Goal: Information Seeking & Learning: Learn about a topic

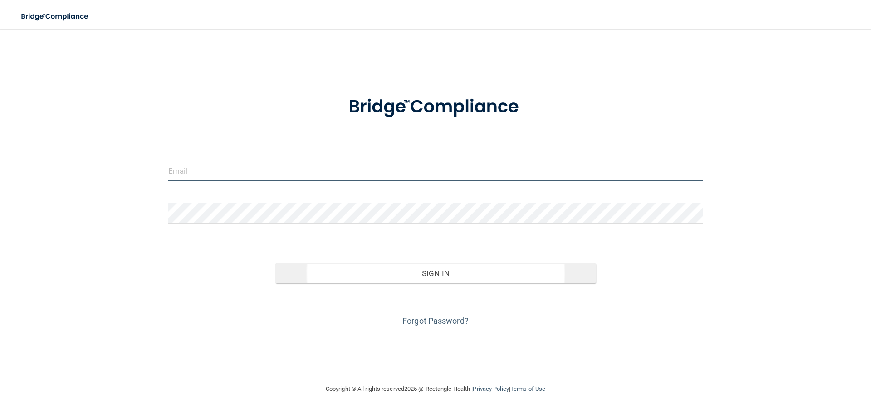
type input "[EMAIL_ADDRESS][DOMAIN_NAME]"
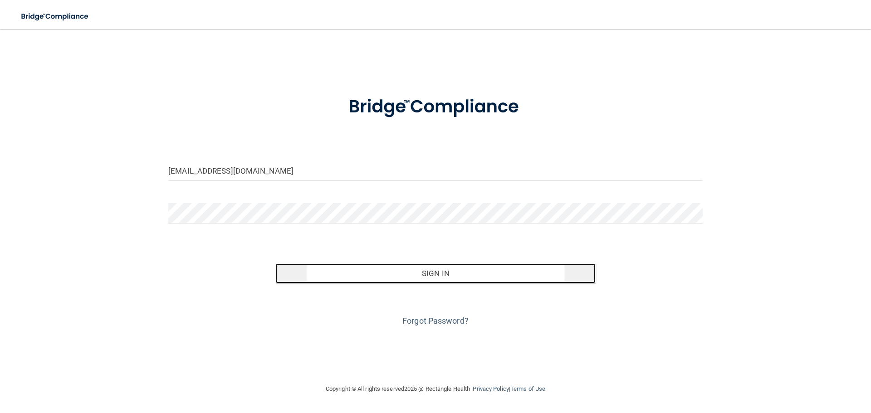
click at [431, 276] on button "Sign In" at bounding box center [435, 274] width 321 height 20
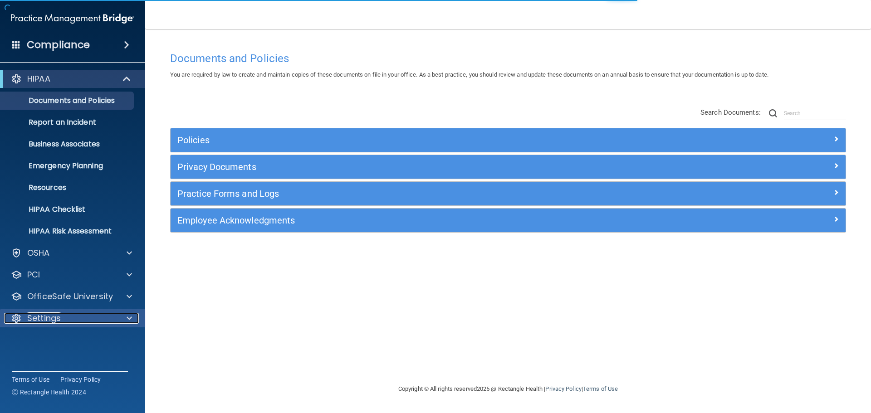
click at [125, 319] on div at bounding box center [128, 318] width 23 height 11
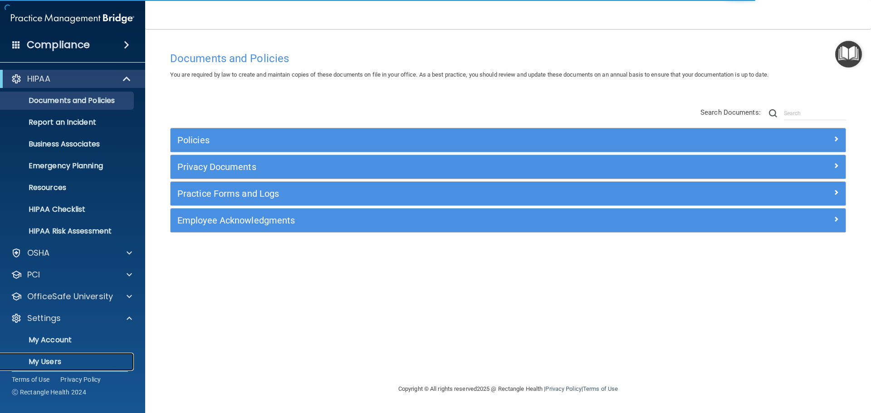
click at [75, 364] on p "My Users" at bounding box center [68, 361] width 124 height 9
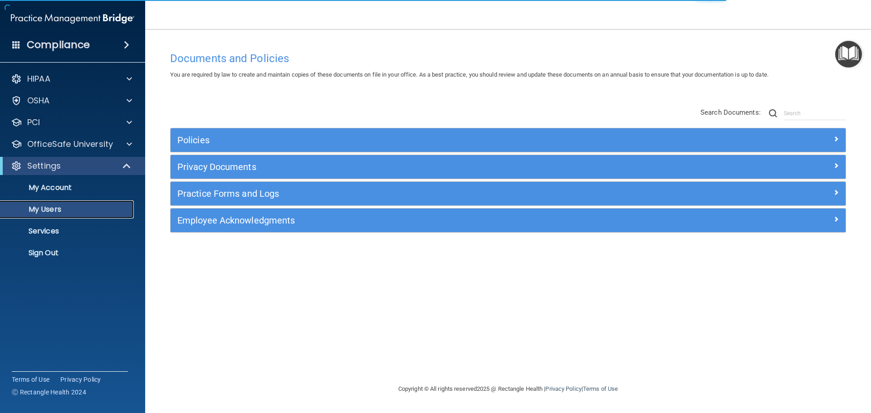
select select "20"
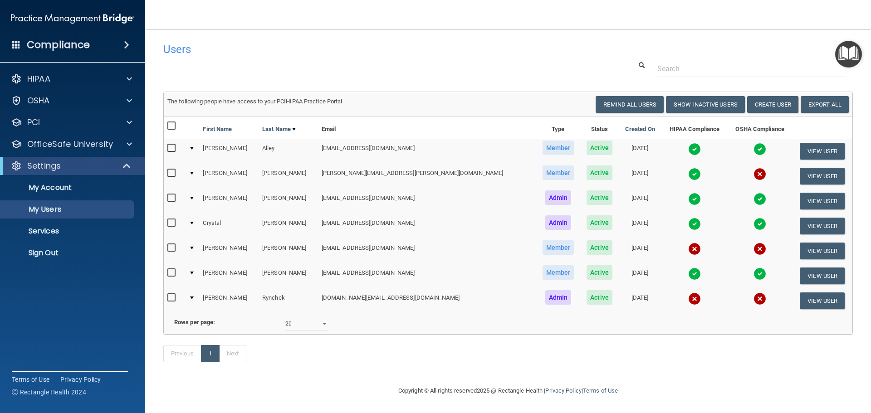
click at [688, 299] on img at bounding box center [694, 299] width 13 height 13
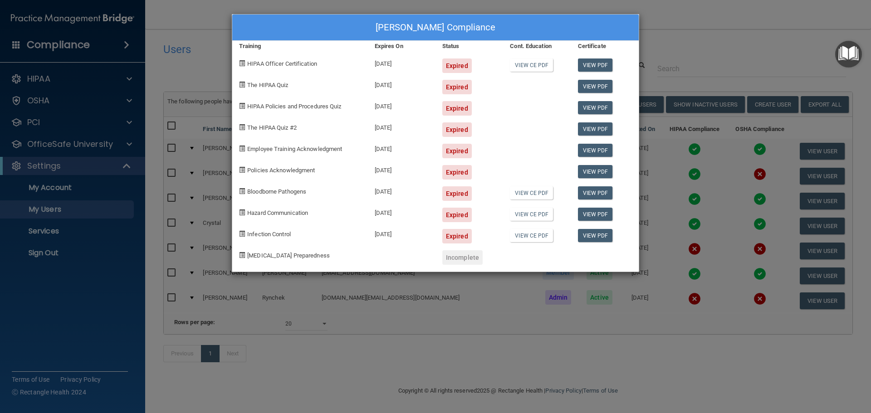
click at [713, 31] on div "Kelly Rynchek's Compliance Training Expires On Status Cont. Education Certifica…" at bounding box center [435, 206] width 871 height 413
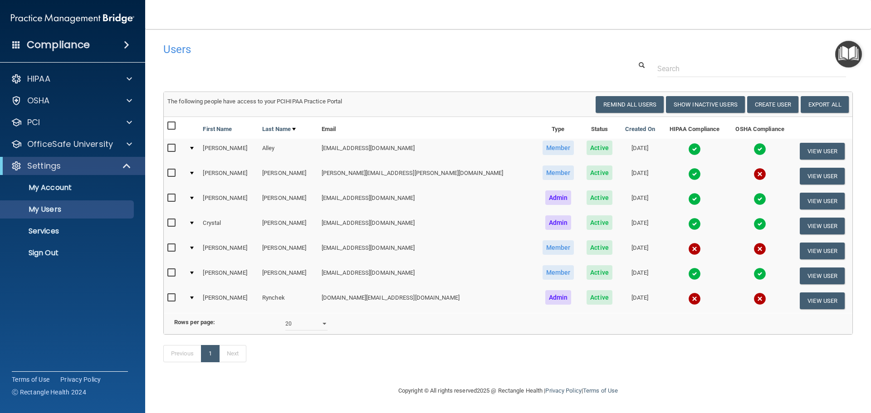
click at [688, 249] on img at bounding box center [694, 249] width 13 height 13
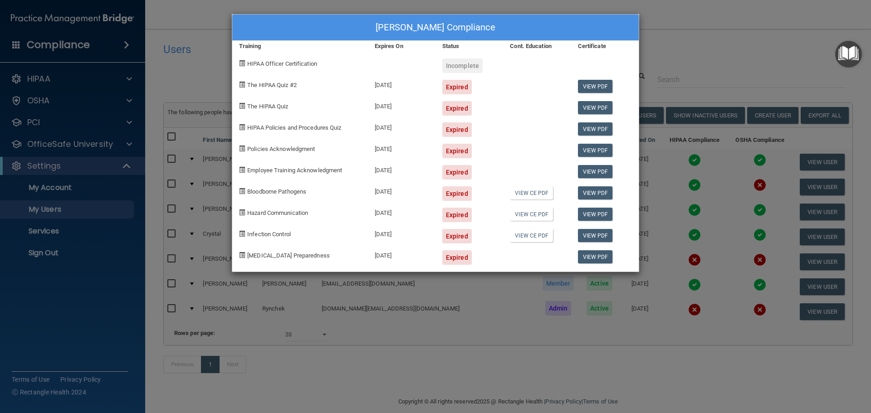
click at [719, 51] on div "Angela Rodgers's Compliance Training Expires On Status Cont. Education Certific…" at bounding box center [435, 206] width 871 height 413
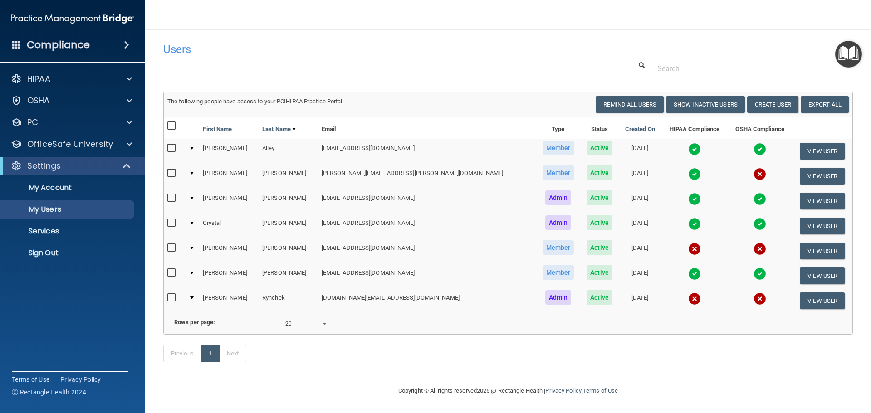
click at [753, 170] on img at bounding box center [759, 174] width 13 height 13
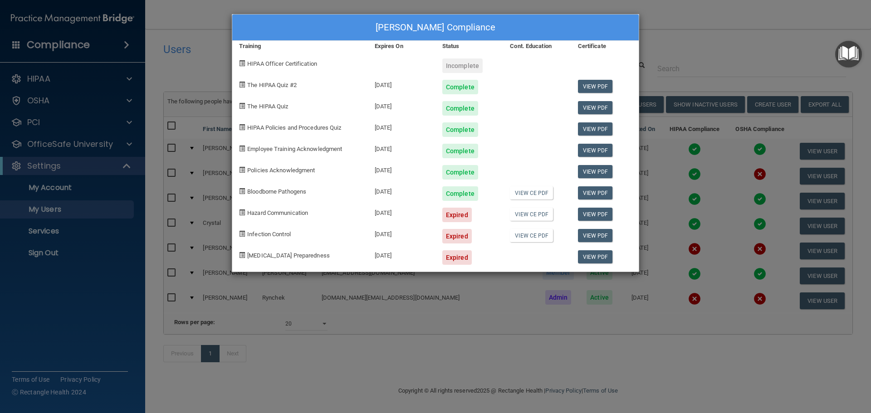
click at [744, 24] on div "Kathryn Cruz's Compliance Training Expires On Status Cont. Education Certificat…" at bounding box center [435, 206] width 871 height 413
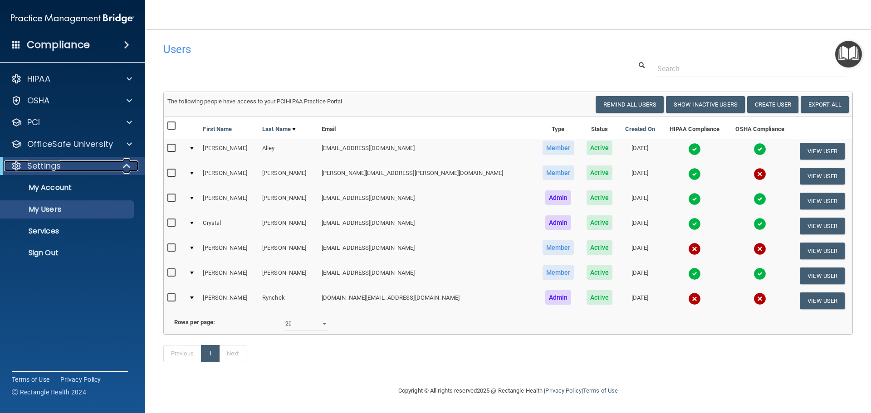
click at [110, 163] on div "Settings" at bounding box center [60, 166] width 112 height 11
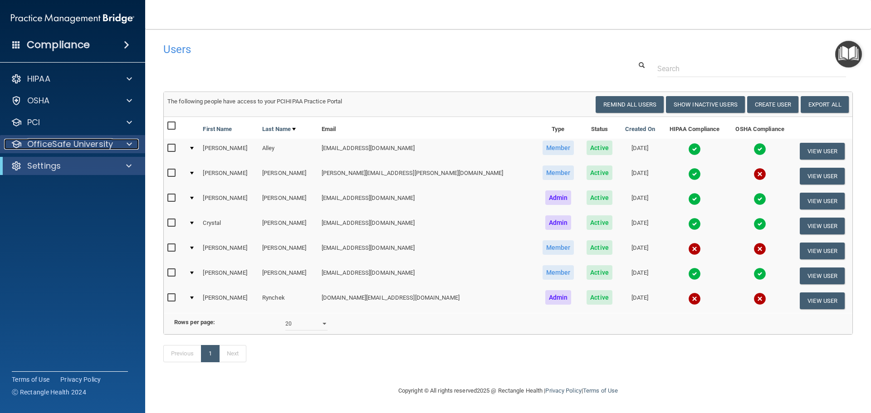
click at [133, 141] on div at bounding box center [128, 144] width 23 height 11
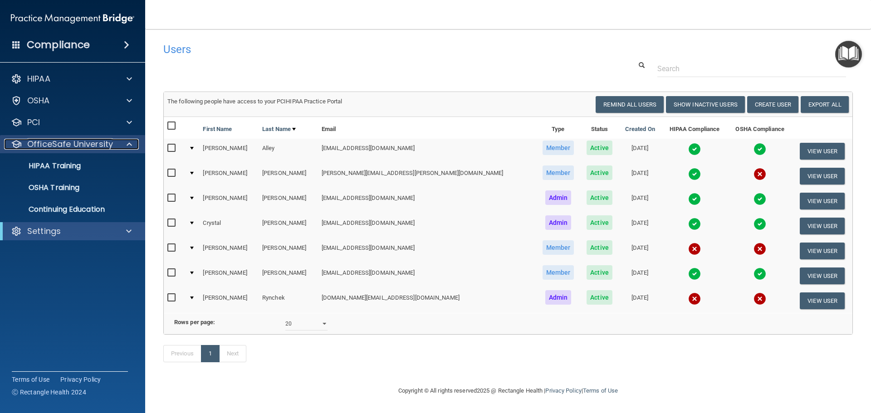
click at [130, 149] on span at bounding box center [129, 144] width 5 height 11
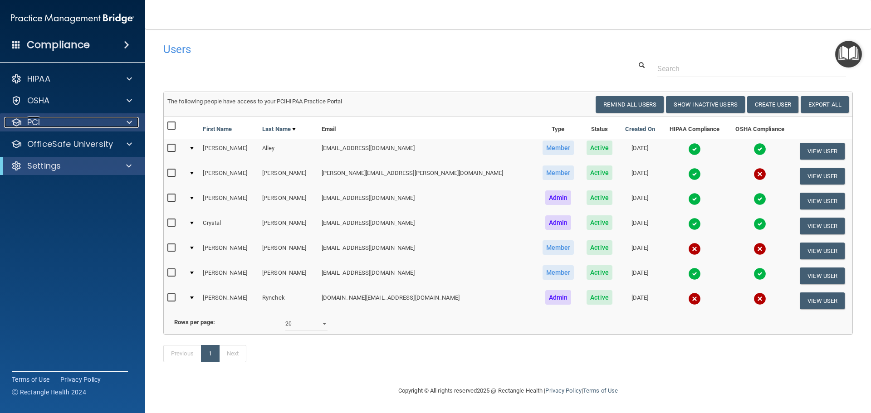
click at [134, 125] on div at bounding box center [128, 122] width 23 height 11
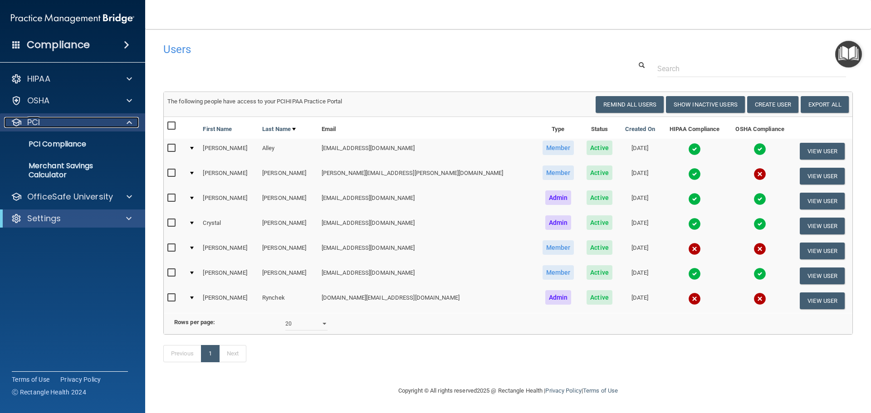
click at [131, 122] on span at bounding box center [129, 122] width 5 height 11
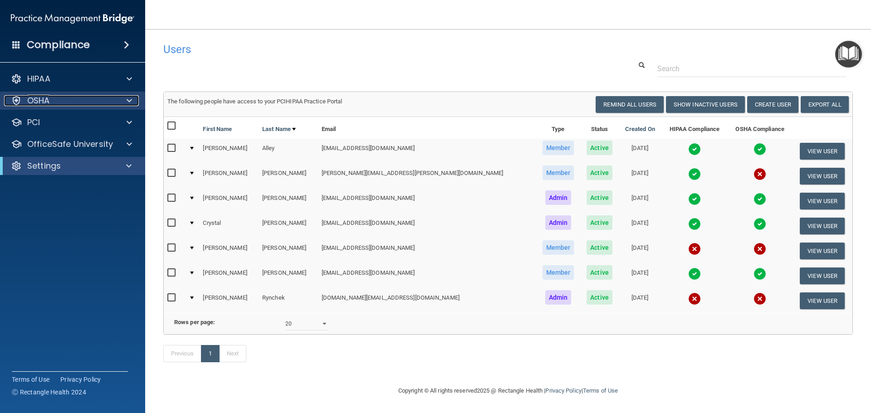
click at [126, 102] on div at bounding box center [128, 100] width 23 height 11
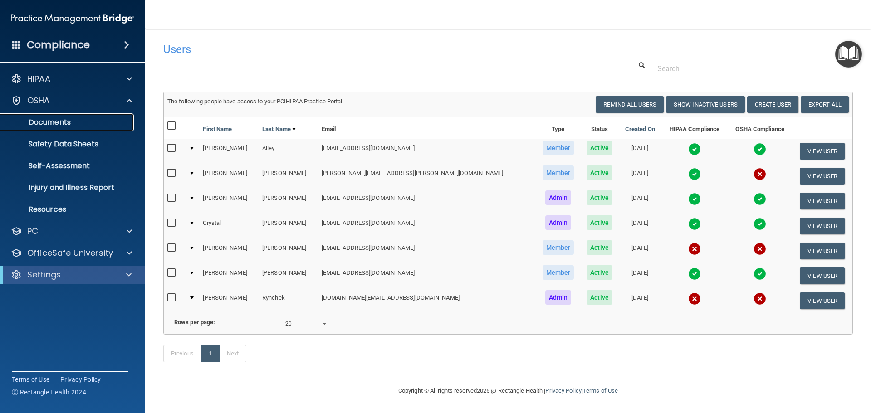
click at [57, 127] on link "Documents" at bounding box center [62, 122] width 143 height 18
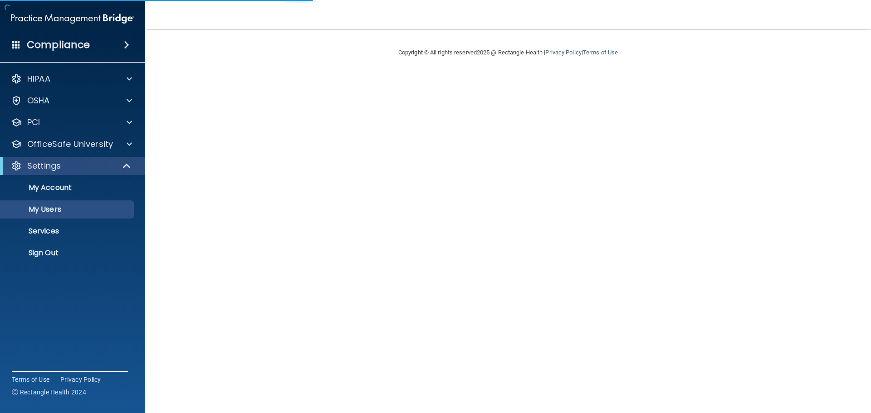
select select "20"
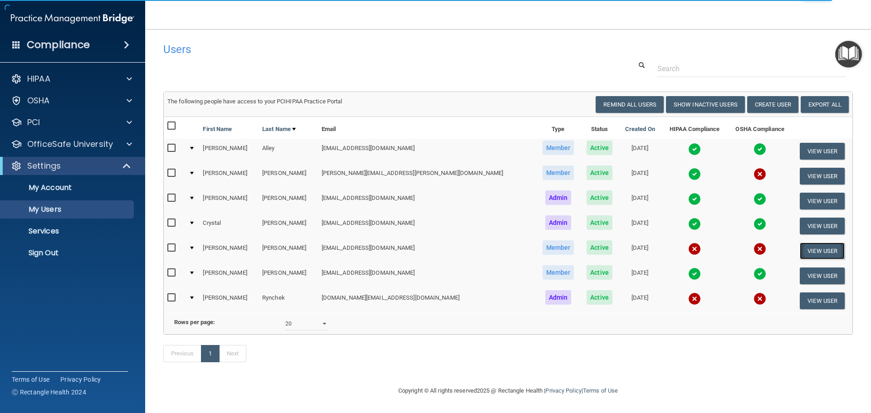
click at [812, 248] on button "View User" at bounding box center [822, 251] width 45 height 17
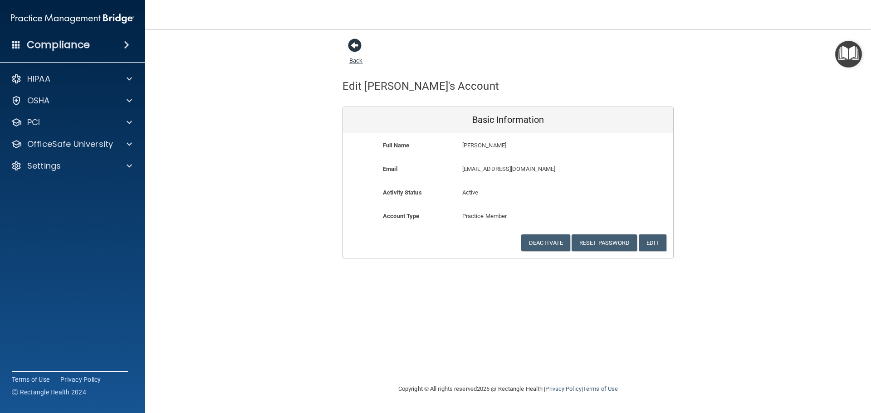
click at [359, 44] on span at bounding box center [355, 46] width 14 height 14
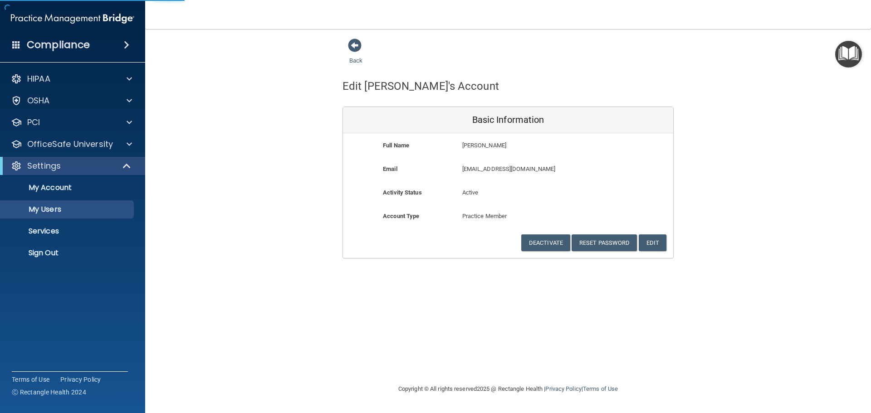
select select "20"
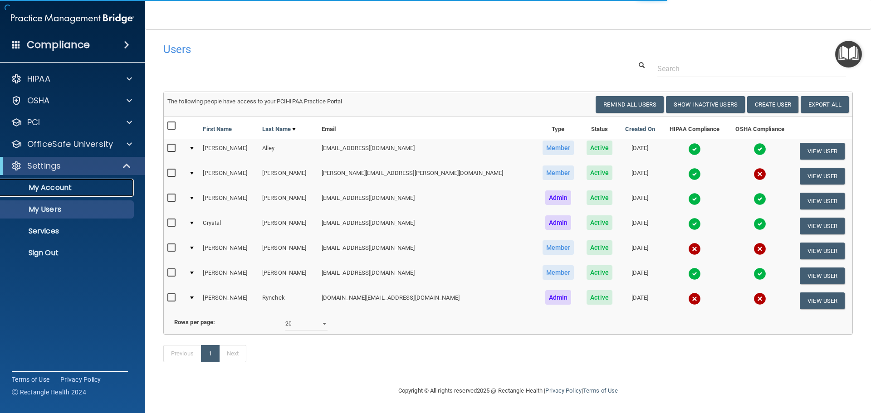
click at [93, 186] on p "My Account" at bounding box center [68, 187] width 124 height 9
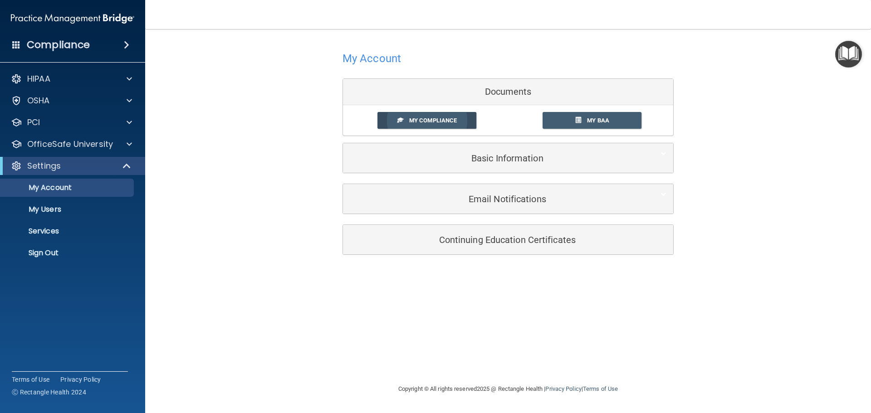
click at [446, 127] on link "My Compliance" at bounding box center [426, 120] width 99 height 17
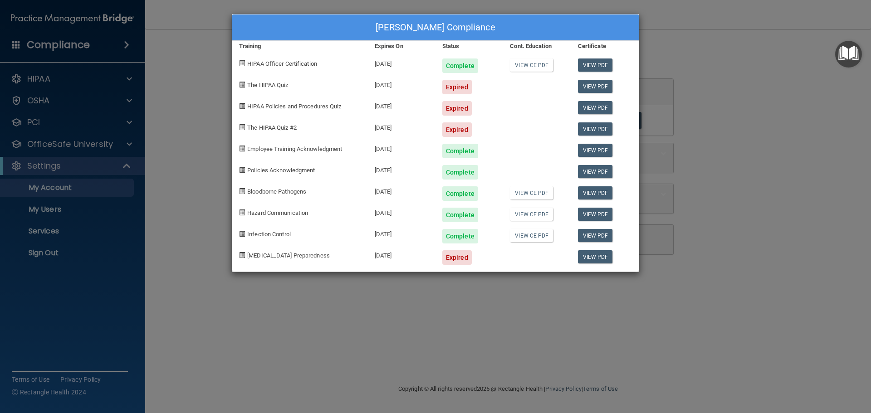
click at [733, 29] on div "Cassondra Fitzgerald's Compliance Training Expires On Status Cont. Education Ce…" at bounding box center [435, 206] width 871 height 413
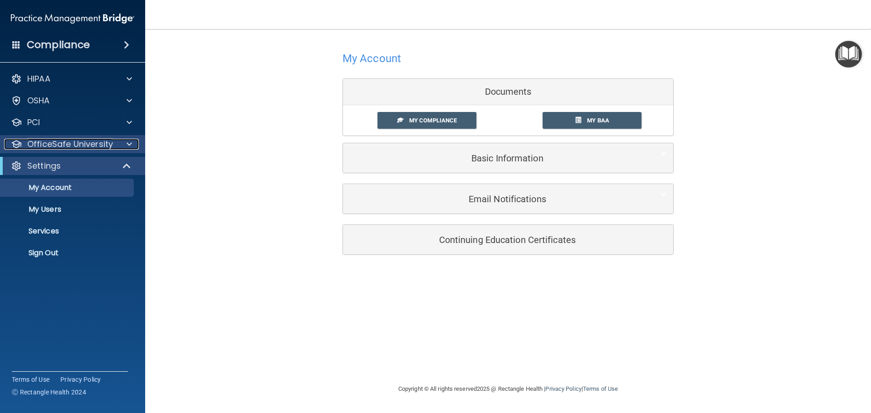
click at [126, 142] on div at bounding box center [128, 144] width 23 height 11
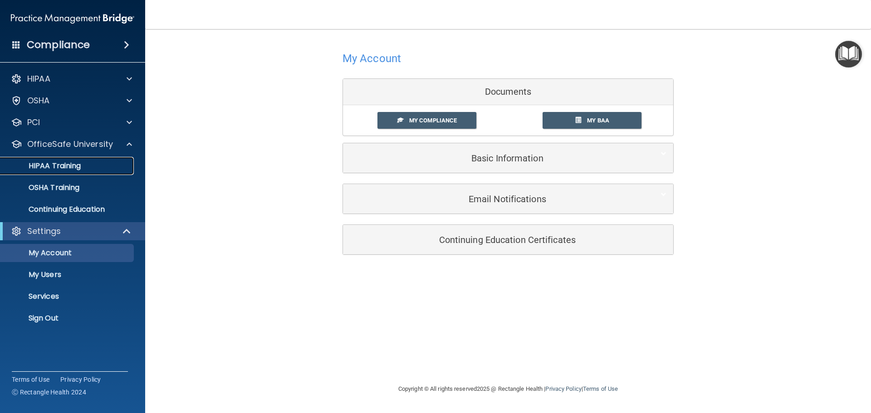
click at [76, 161] on p "HIPAA Training" at bounding box center [43, 165] width 75 height 9
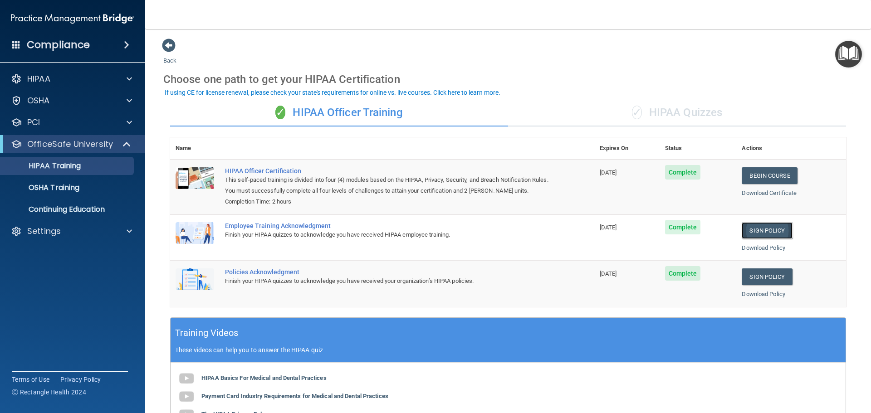
click at [764, 231] on link "Sign Policy" at bounding box center [767, 230] width 50 height 17
click at [756, 277] on link "Sign Policy" at bounding box center [767, 277] width 50 height 17
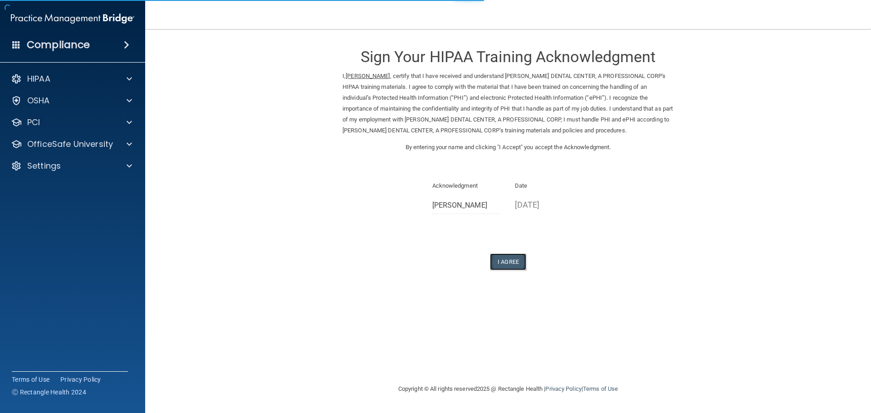
click at [502, 261] on button "I Agree" at bounding box center [508, 262] width 36 height 17
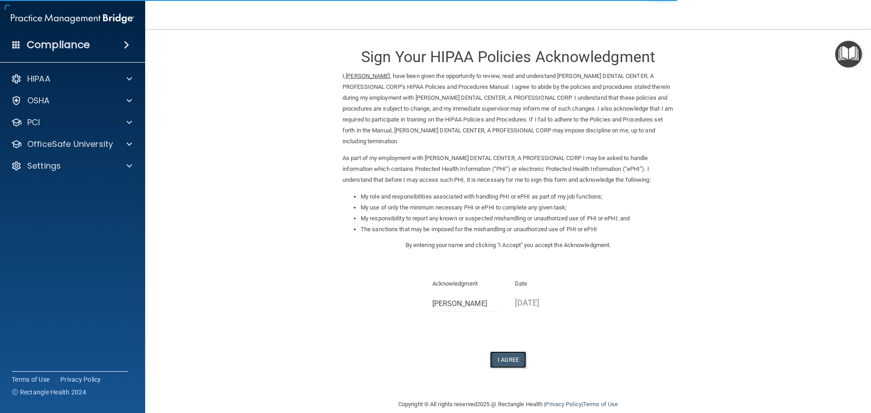
click at [512, 364] on button "I Agree" at bounding box center [508, 360] width 36 height 17
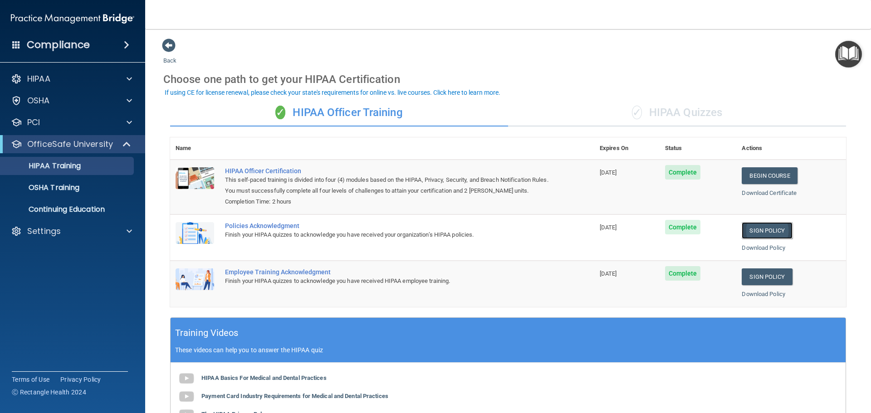
click at [757, 235] on link "Sign Policy" at bounding box center [767, 230] width 50 height 17
click at [660, 111] on div "✓ HIPAA Quizzes" at bounding box center [677, 112] width 338 height 27
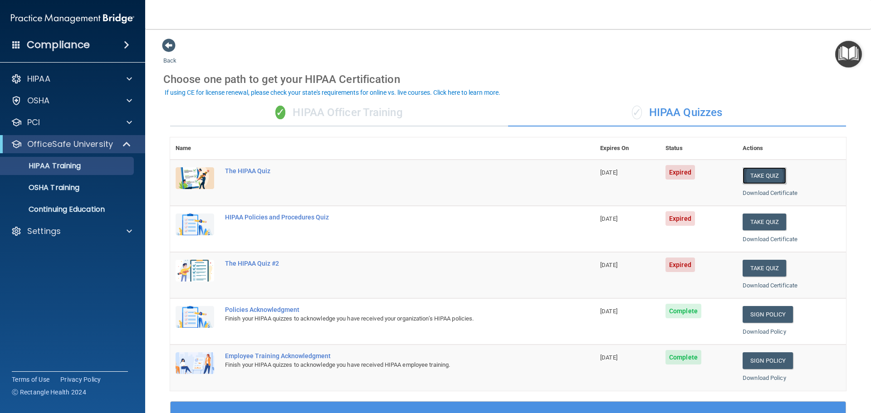
click at [768, 175] on button "Take Quiz" at bounding box center [765, 175] width 44 height 17
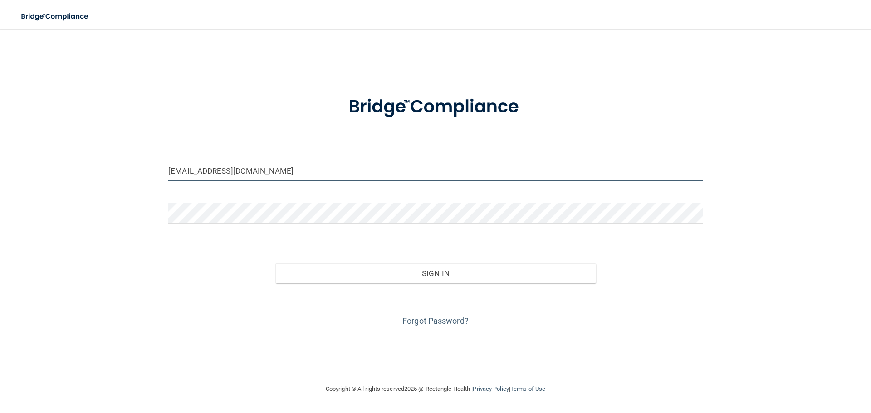
click at [372, 171] on input "[EMAIL_ADDRESS][DOMAIN_NAME]" at bounding box center [435, 171] width 534 height 20
type input "[EMAIL_ADDRESS][DOMAIN_NAME]"
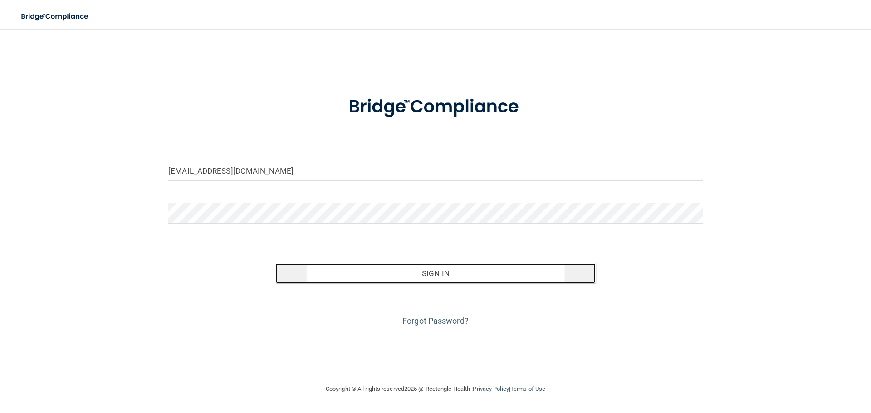
click at [446, 274] on button "Sign In" at bounding box center [435, 274] width 321 height 20
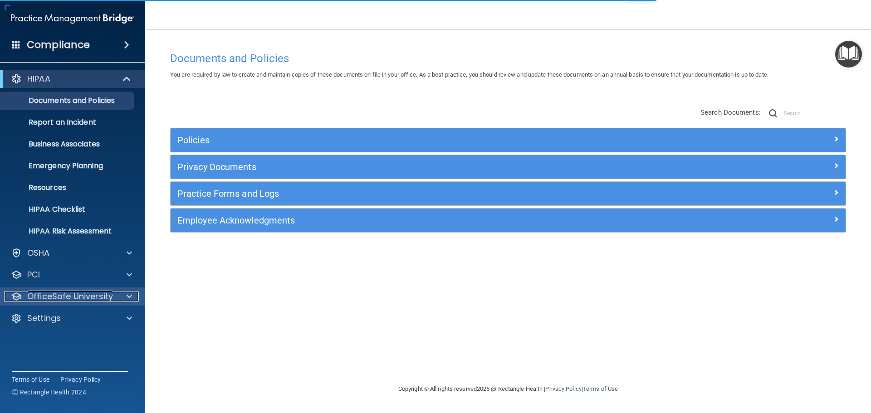
click at [122, 296] on div at bounding box center [128, 296] width 23 height 11
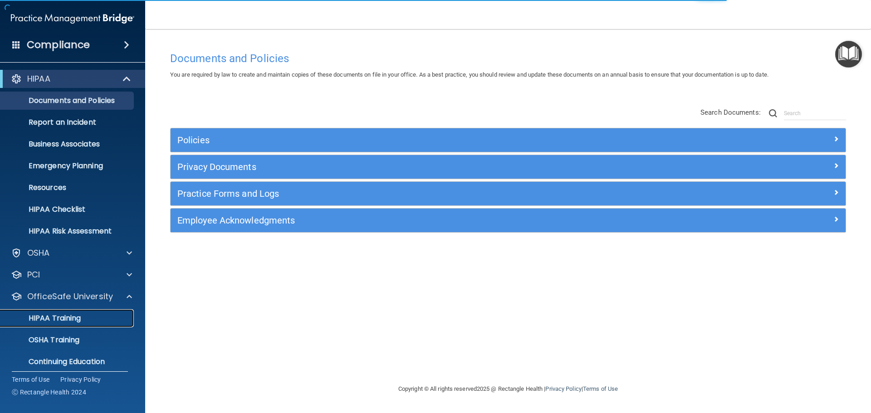
click at [89, 316] on div "HIPAA Training" at bounding box center [68, 318] width 124 height 9
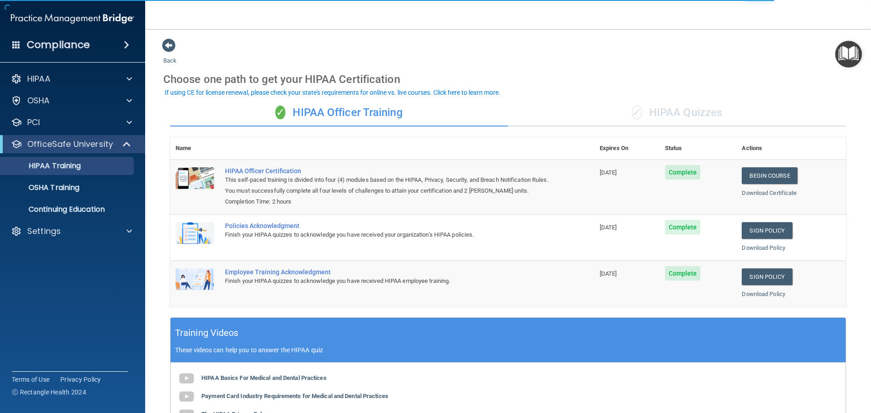
click at [689, 116] on div "✓ HIPAA Quizzes" at bounding box center [677, 112] width 338 height 27
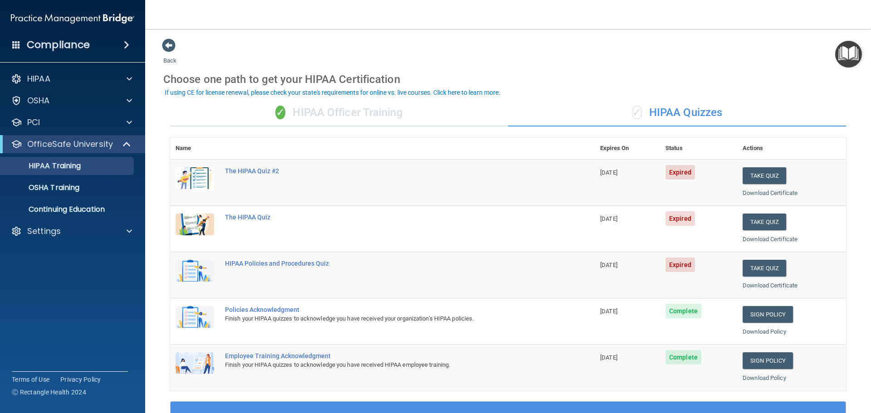
click at [846, 68] on div "Choose one path to get your HIPAA Certification" at bounding box center [507, 79] width 689 height 26
click at [848, 55] on img "Open Resource Center" at bounding box center [848, 54] width 27 height 27
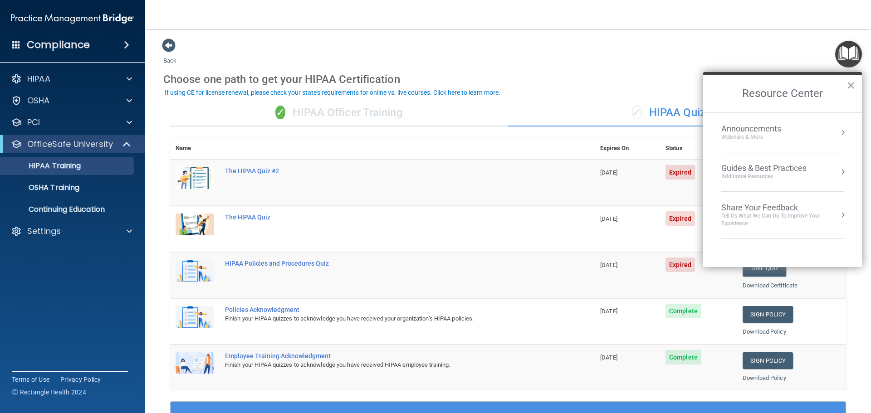
click at [843, 172] on button "Resource Center" at bounding box center [842, 171] width 9 height 9
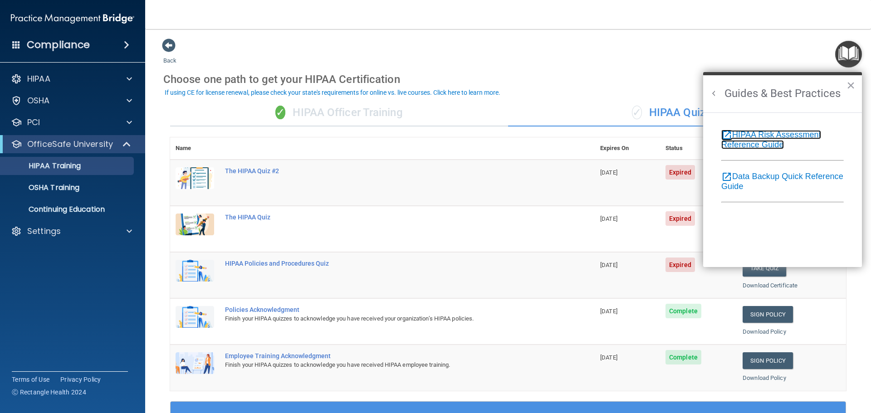
click at [780, 137] on link "open_in_new HIPAA Risk Assessment Reference Guide" at bounding box center [771, 139] width 100 height 19
click at [581, 45] on div "Back Choose one path to get your HIPAA Certification ✓ HIPAA Officer Training ✓…" at bounding box center [507, 342] width 689 height 609
click at [850, 85] on button "×" at bounding box center [850, 85] width 9 height 15
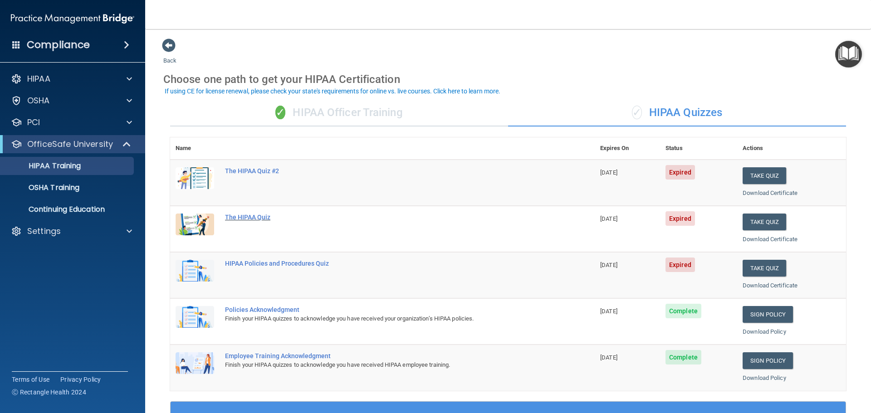
scroll to position [270, 0]
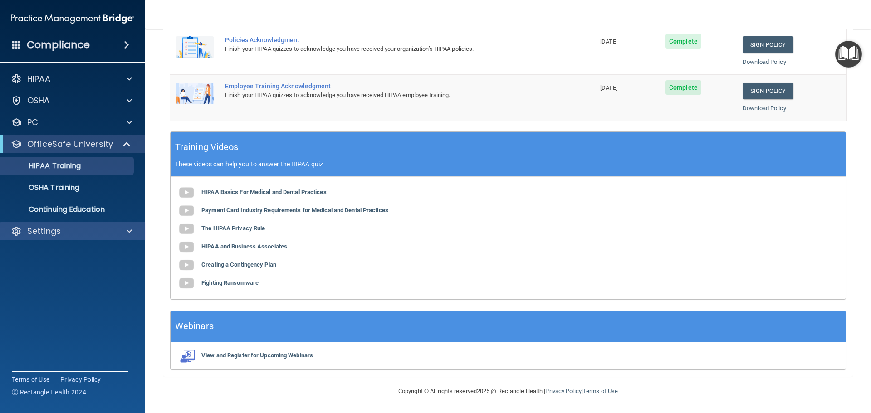
click at [65, 237] on div "Settings" at bounding box center [73, 231] width 146 height 18
click at [125, 46] on span at bounding box center [126, 44] width 5 height 11
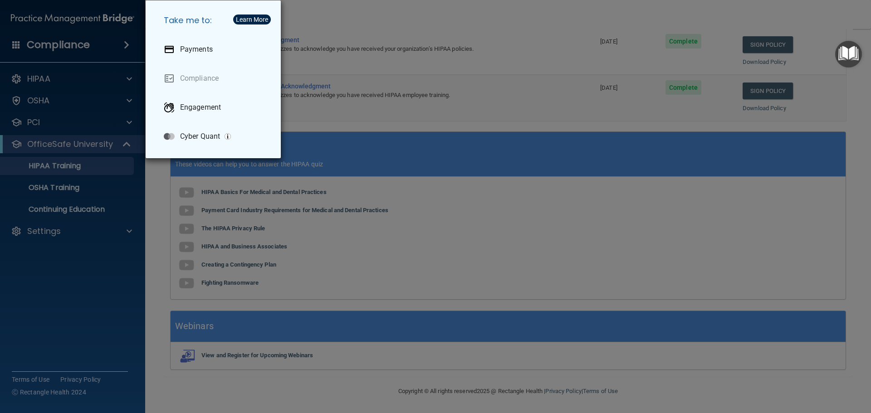
click at [26, 42] on div "Take me to: Payments Compliance Engagement Cyber Quant" at bounding box center [435, 206] width 871 height 413
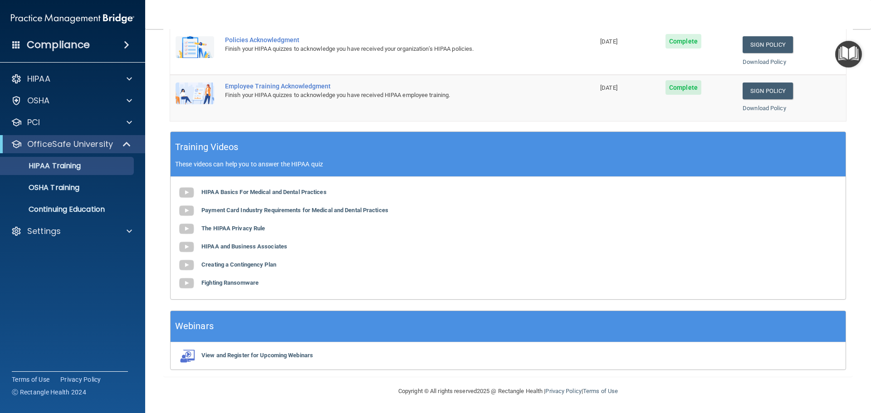
click at [14, 43] on span at bounding box center [16, 44] width 8 height 8
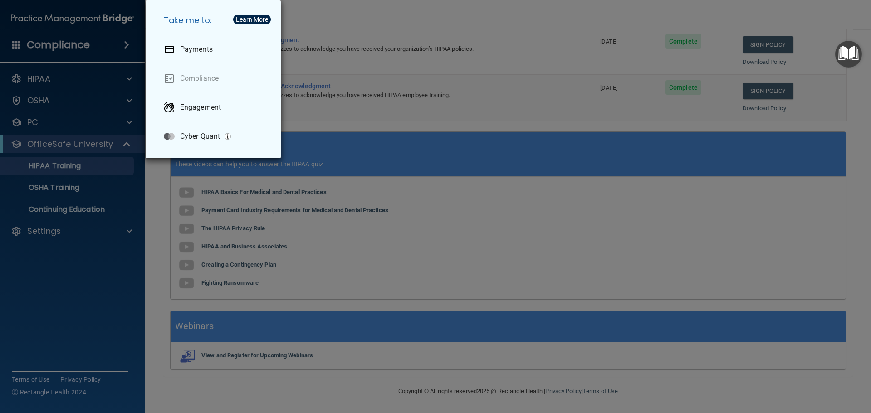
click at [14, 43] on div "Take me to: Payments Compliance Engagement Cyber Quant" at bounding box center [435, 206] width 871 height 413
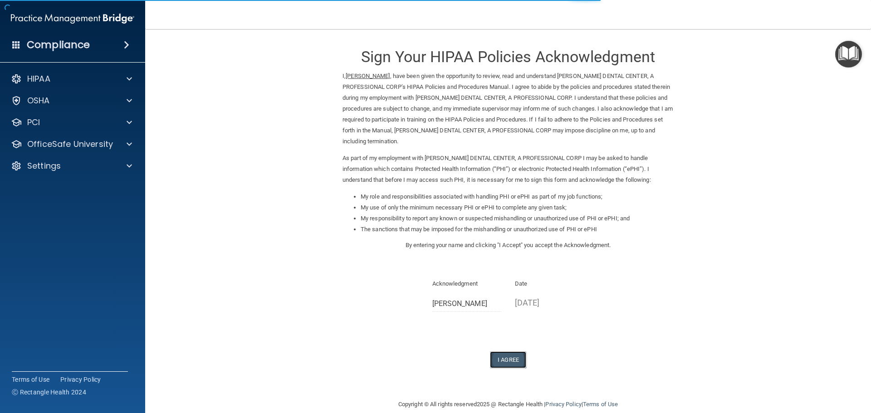
click at [508, 361] on button "I Agree" at bounding box center [508, 360] width 36 height 17
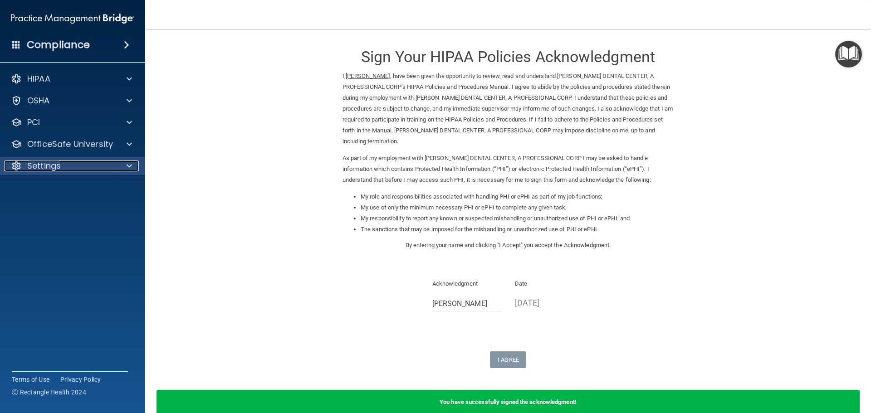
click at [119, 166] on div at bounding box center [128, 166] width 23 height 11
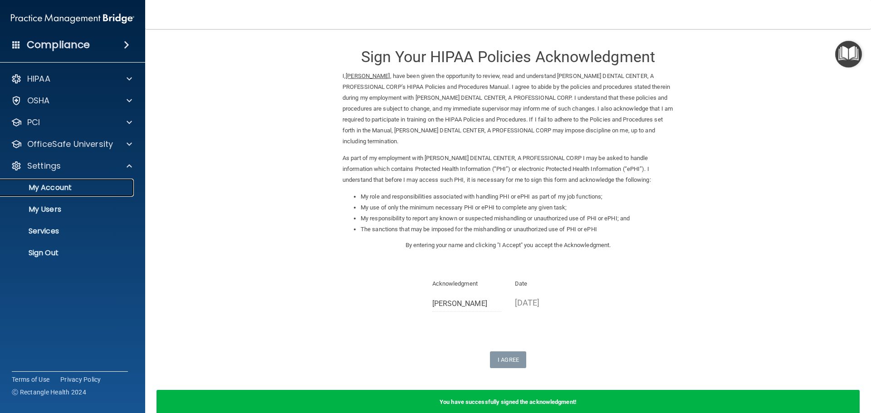
click at [33, 184] on p "My Account" at bounding box center [68, 187] width 124 height 9
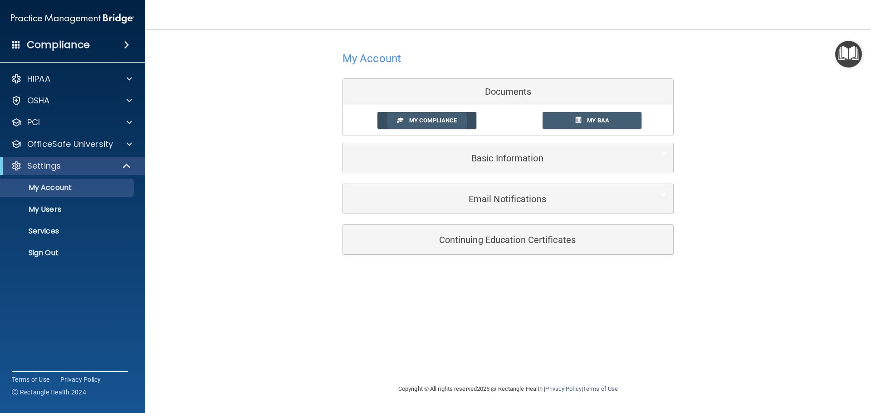
click at [408, 125] on link "My Compliance" at bounding box center [426, 120] width 99 height 17
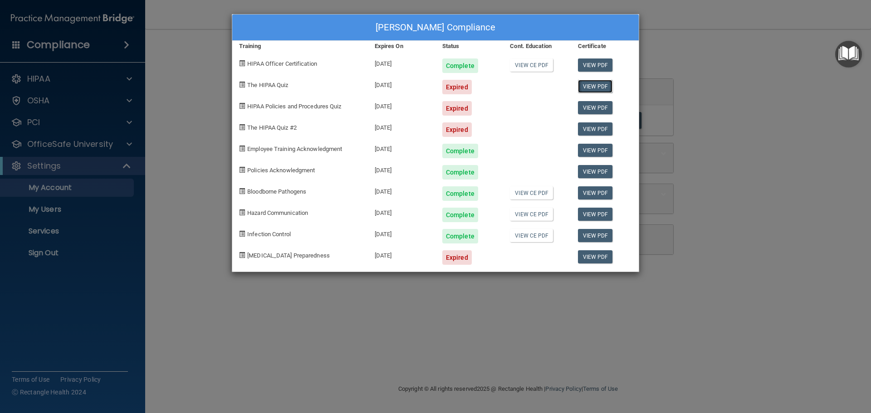
click at [584, 83] on link "View PDF" at bounding box center [595, 86] width 35 height 13
click at [673, 109] on div "Cassondra Fitzgerald's Compliance Training Expires On Status Cont. Education Ce…" at bounding box center [435, 206] width 871 height 413
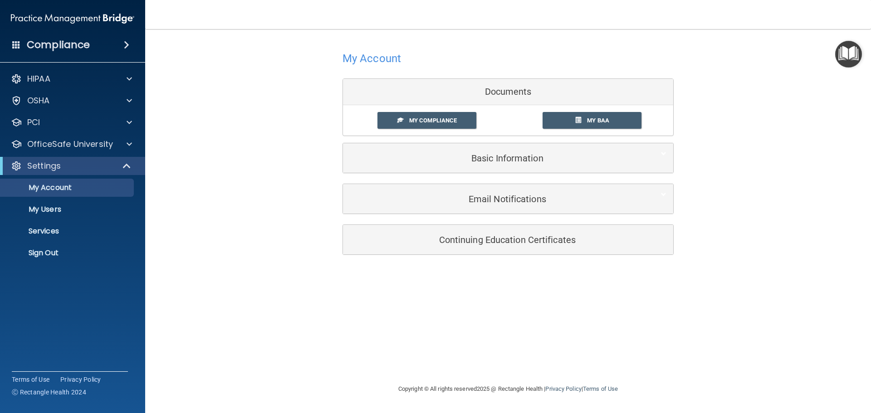
click at [71, 68] on div "HIPAA Documents and Policies Report an Incident Business Associates Emergency P…" at bounding box center [73, 167] width 146 height 203
click at [71, 76] on div "HIPAA" at bounding box center [60, 78] width 112 height 11
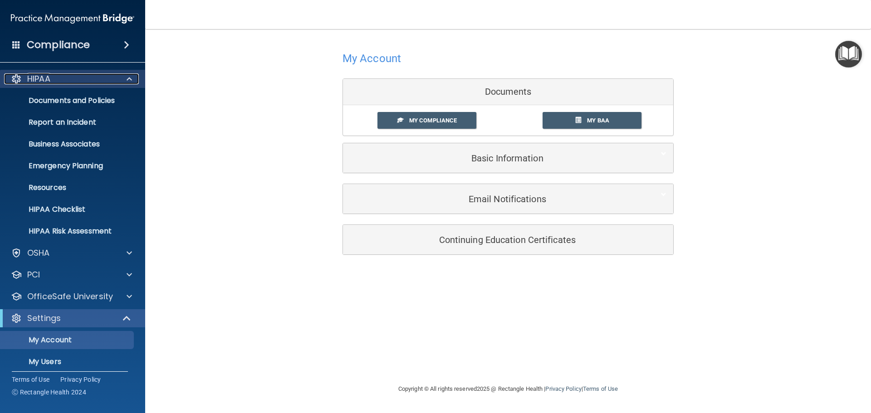
click at [106, 74] on div "HIPAA" at bounding box center [60, 78] width 112 height 11
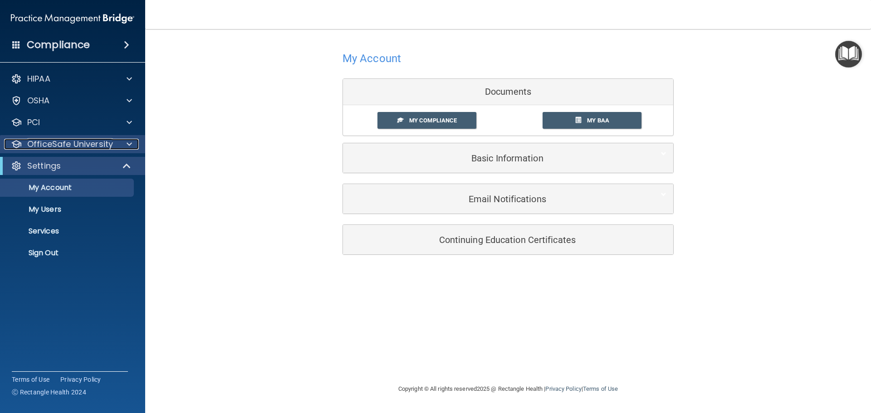
click at [126, 142] on div at bounding box center [128, 144] width 23 height 11
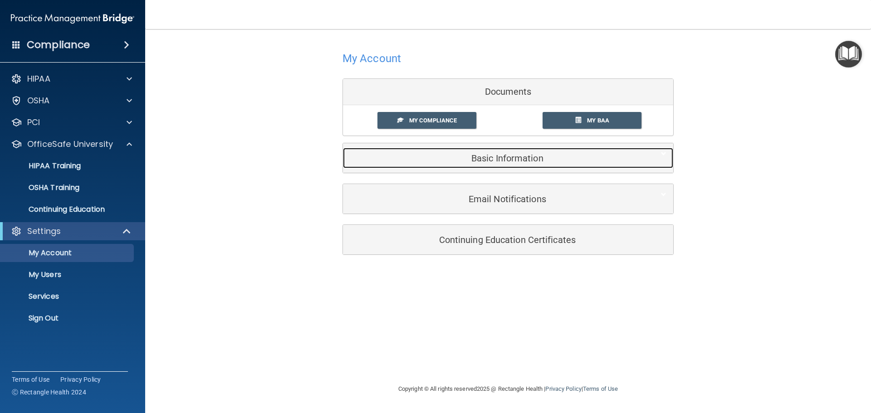
click at [503, 158] on h5 "Basic Information" at bounding box center [494, 158] width 289 height 10
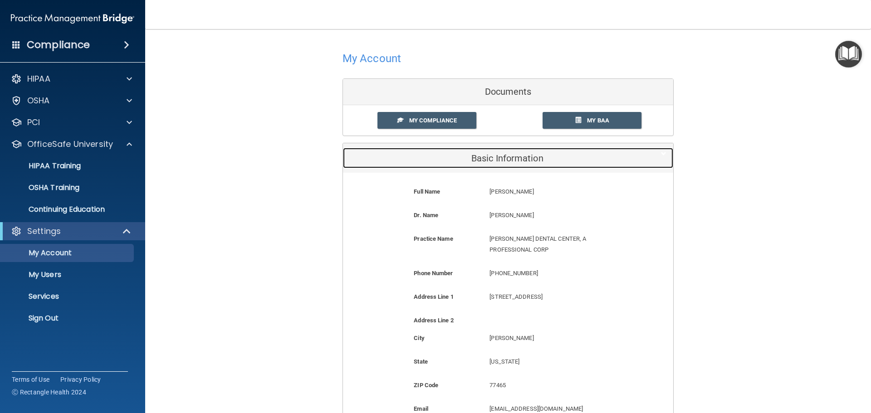
click at [503, 158] on h5 "Basic Information" at bounding box center [494, 158] width 289 height 10
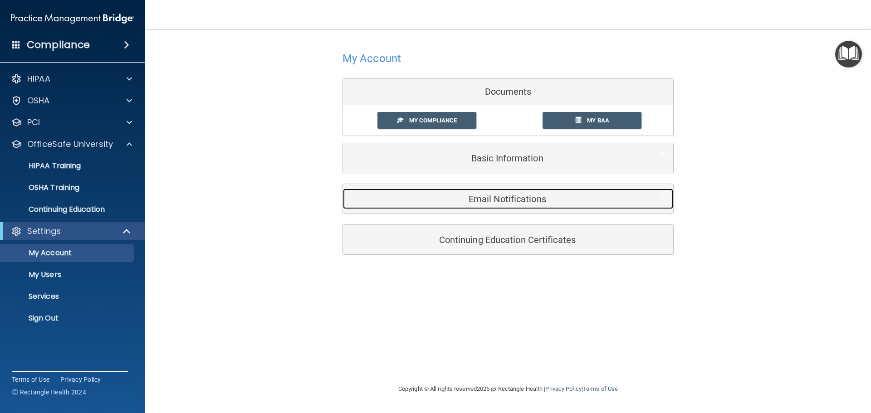
click at [504, 199] on h5 "Email Notifications" at bounding box center [494, 199] width 289 height 10
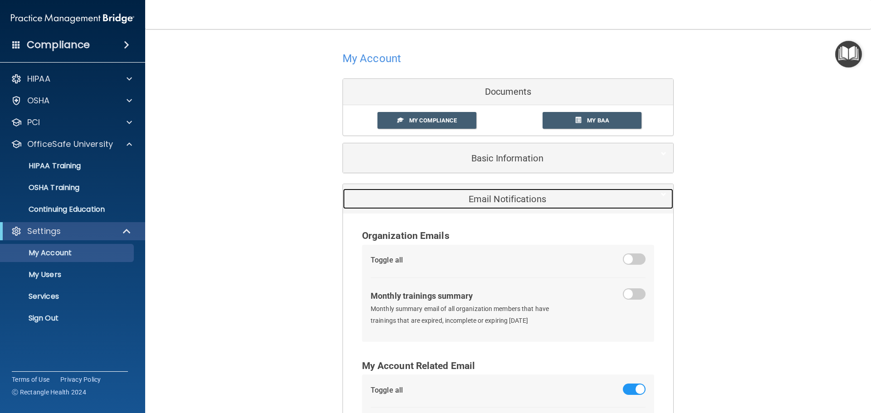
click at [494, 197] on h5 "Email Notifications" at bounding box center [494, 199] width 289 height 10
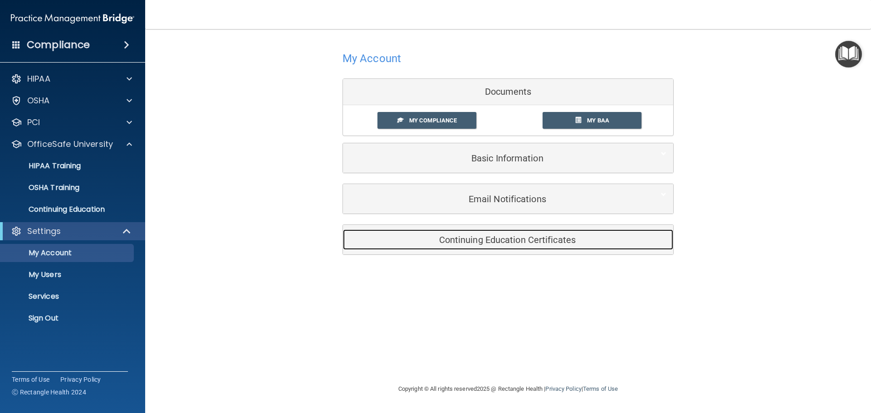
click at [476, 237] on h5 "Continuing Education Certificates" at bounding box center [494, 240] width 289 height 10
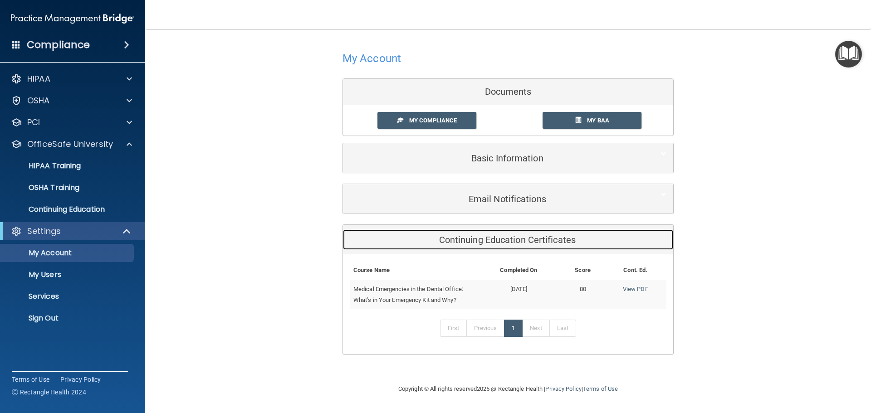
click at [476, 237] on h5 "Continuing Education Certificates" at bounding box center [494, 240] width 289 height 10
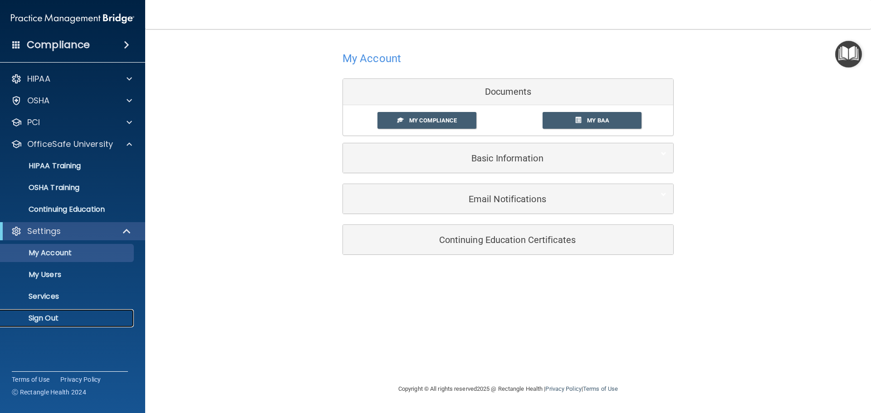
click at [44, 325] on link "Sign Out" at bounding box center [62, 318] width 143 height 18
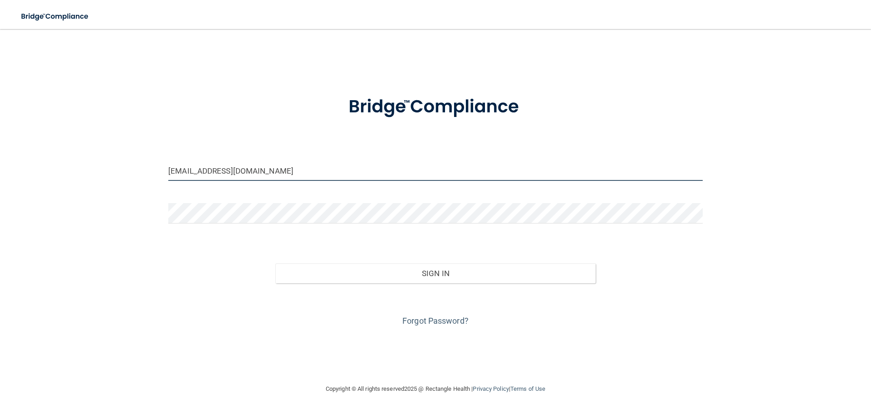
click at [337, 163] on input "[EMAIL_ADDRESS][DOMAIN_NAME]" at bounding box center [435, 171] width 534 height 20
type input "ahuelskamp78@aol.com"
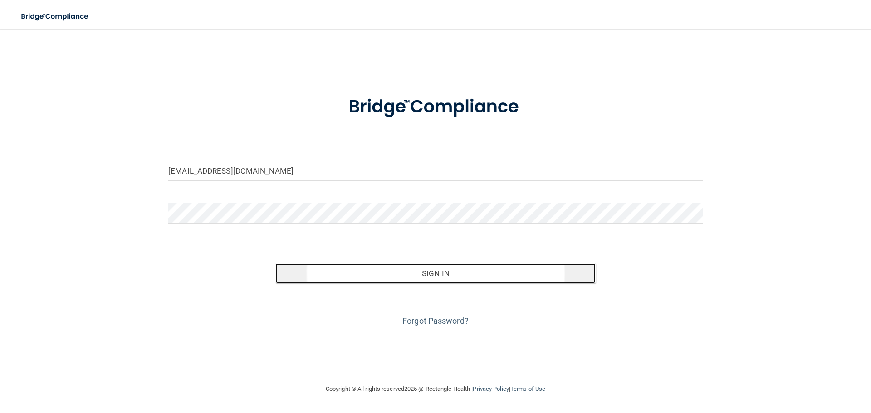
click at [387, 271] on button "Sign In" at bounding box center [435, 274] width 321 height 20
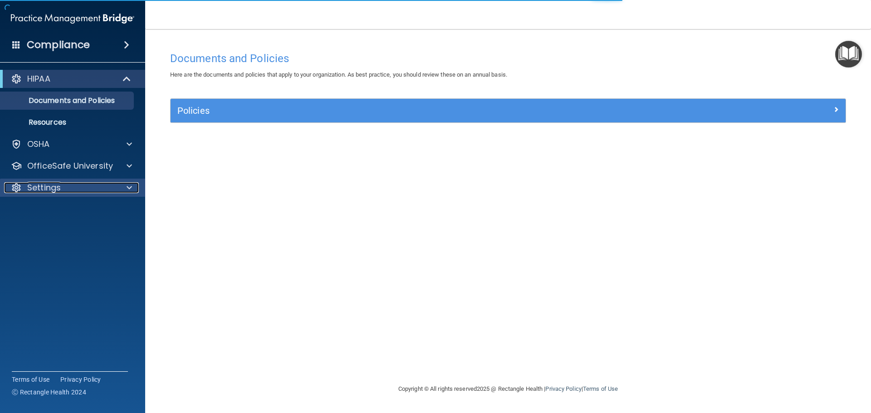
click at [84, 184] on div "Settings" at bounding box center [60, 187] width 112 height 11
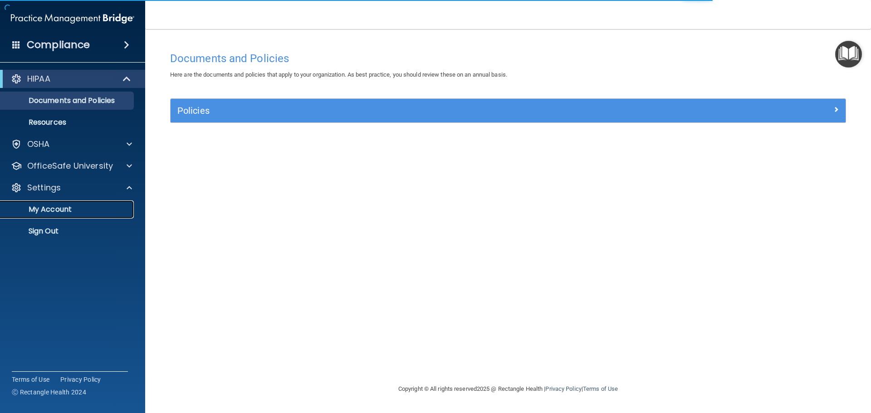
click at [59, 209] on p "My Account" at bounding box center [68, 209] width 124 height 9
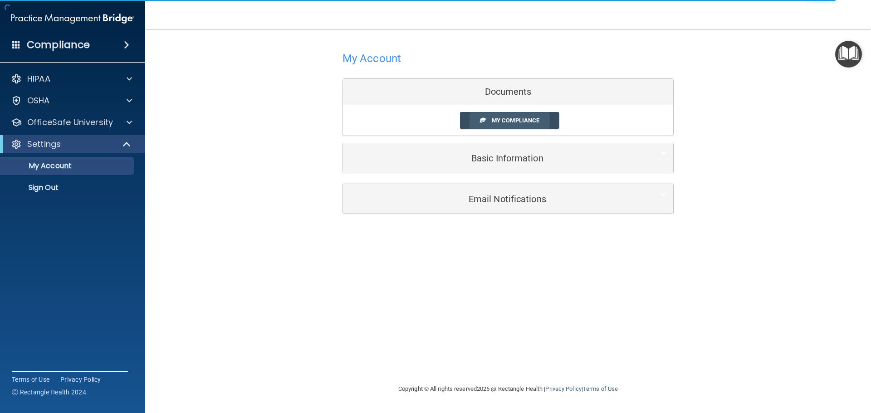
click at [499, 117] on link "My Compliance" at bounding box center [509, 120] width 99 height 17
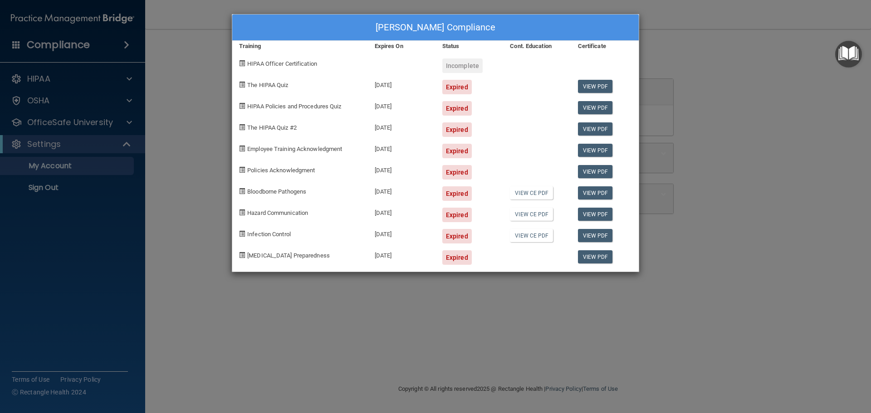
click at [72, 144] on div "Angela Rodgers's Compliance Training Expires On Status Cont. Education Certific…" at bounding box center [435, 206] width 871 height 413
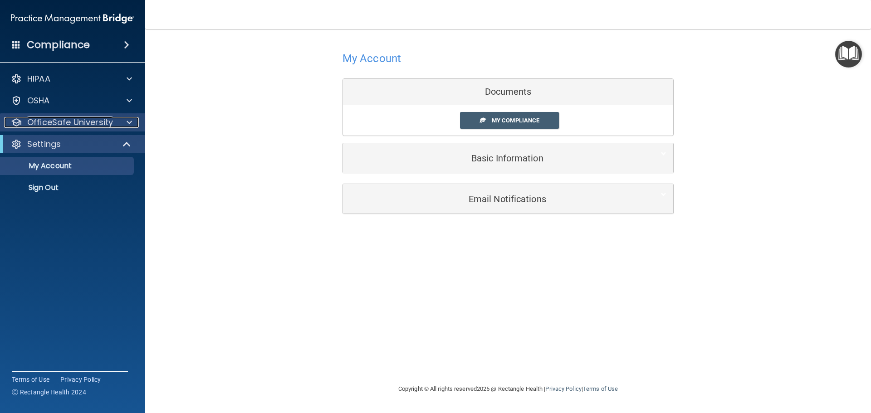
click at [119, 123] on div at bounding box center [128, 122] width 23 height 11
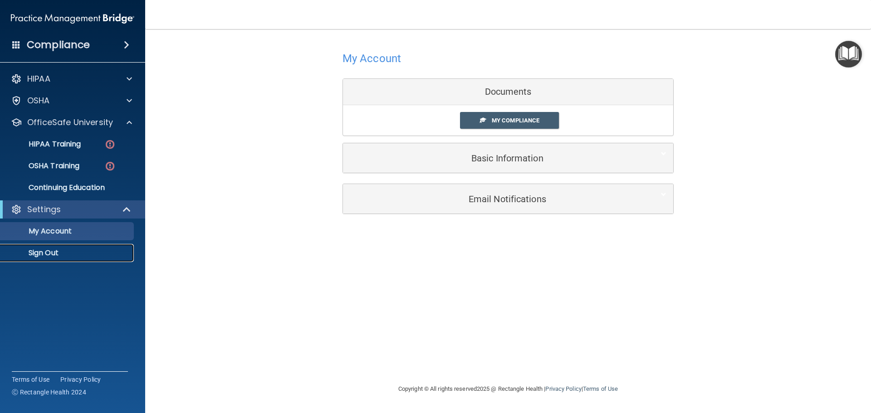
click at [32, 254] on p "Sign Out" at bounding box center [68, 253] width 124 height 9
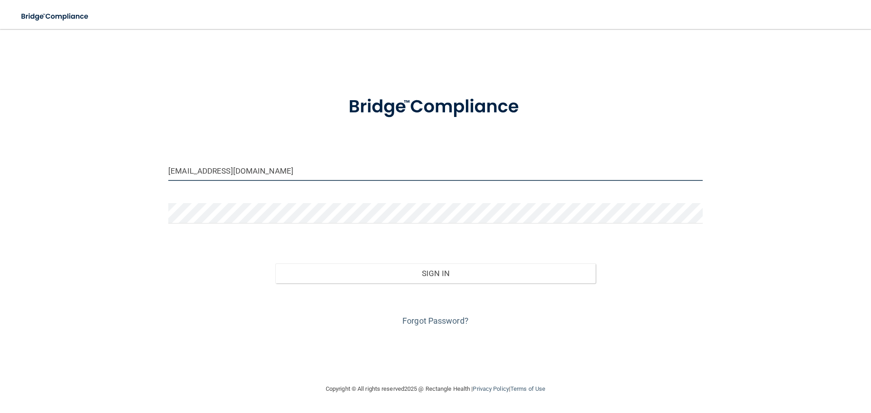
click at [395, 169] on input "ahuelskamp78@aol.com" at bounding box center [435, 171] width 534 height 20
type input "crystalpdc@gmail.com"
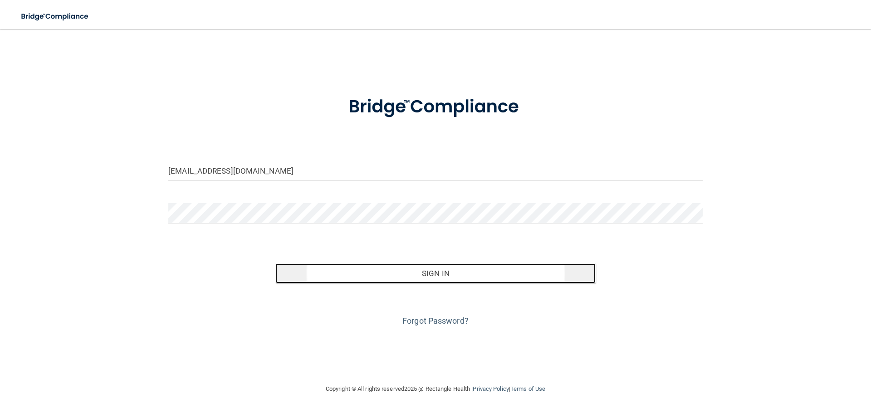
click at [411, 277] on button "Sign In" at bounding box center [435, 274] width 321 height 20
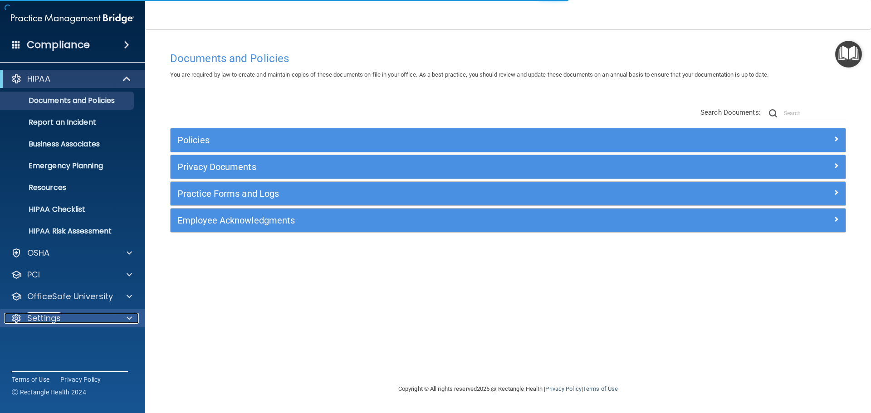
click at [104, 321] on div "Settings" at bounding box center [60, 318] width 112 height 11
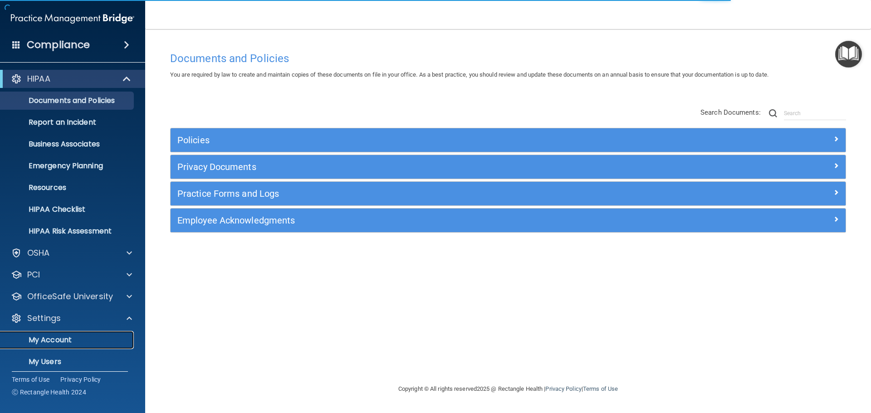
click at [68, 340] on p "My Account" at bounding box center [68, 340] width 124 height 9
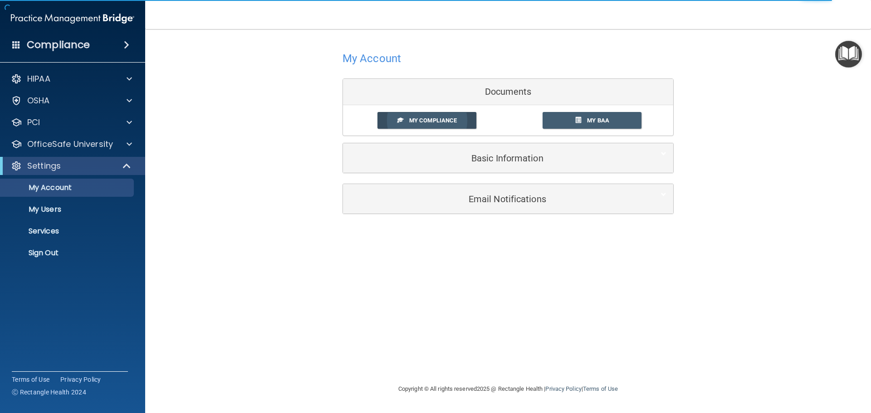
click at [432, 121] on span "My Compliance" at bounding box center [433, 120] width 48 height 7
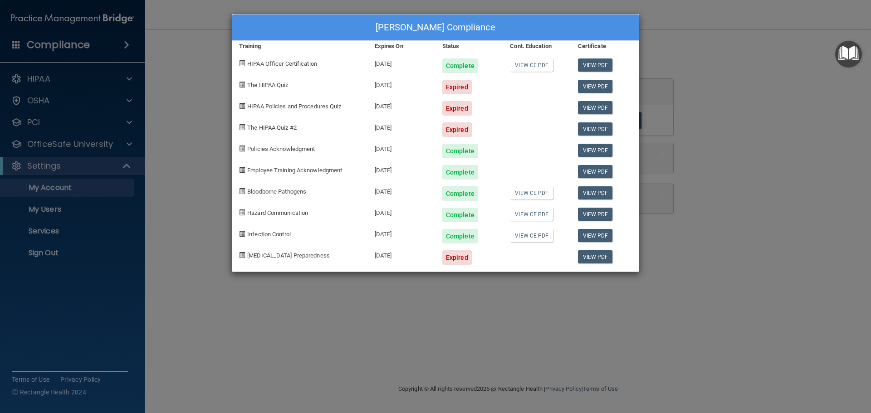
click at [825, 229] on div "Crystal Hauff's Compliance Training Expires On Status Cont. Education Certifica…" at bounding box center [435, 206] width 871 height 413
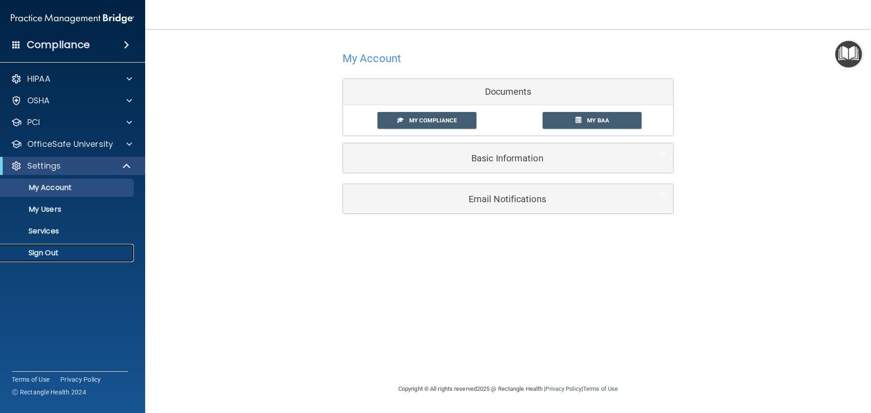
click at [46, 251] on p "Sign Out" at bounding box center [68, 253] width 124 height 9
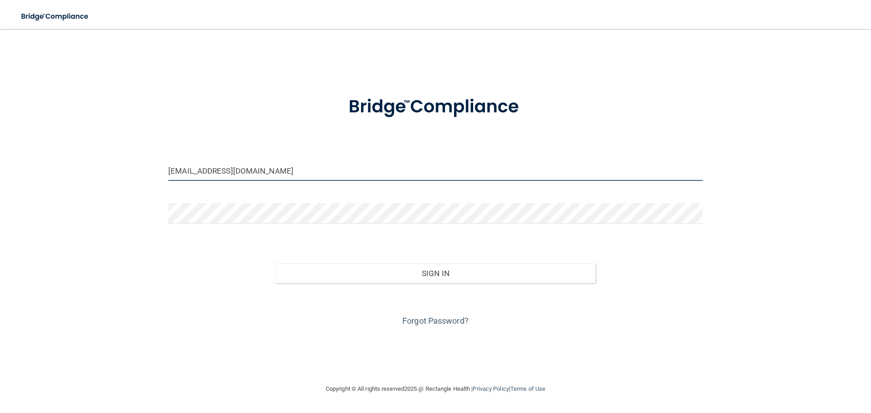
click at [425, 166] on input "crystalpdc@gmail.com" at bounding box center [435, 171] width 534 height 20
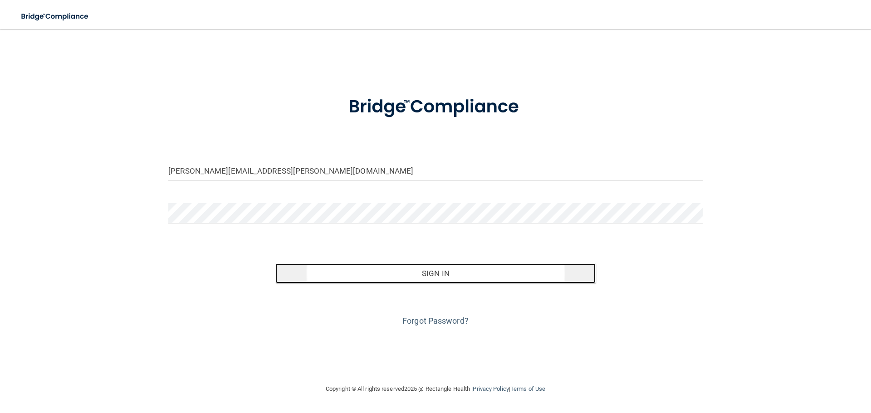
click at [455, 269] on button "Sign In" at bounding box center [435, 274] width 321 height 20
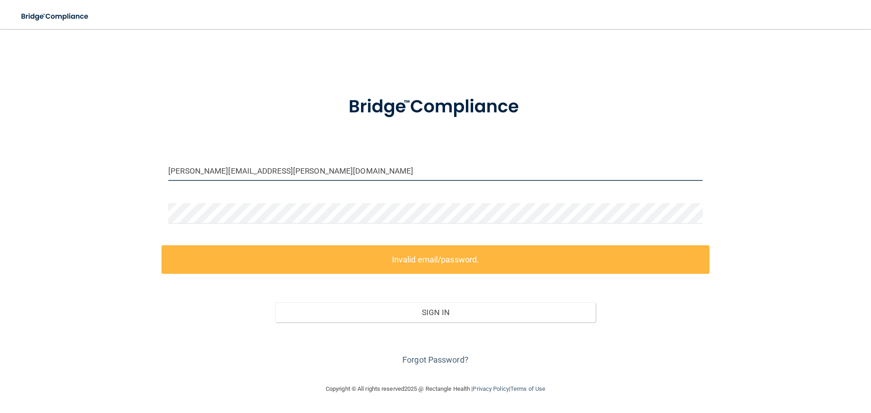
click at [345, 173] on input "kathryn.nguyen@outlook.com" at bounding box center [435, 171] width 534 height 20
type input "alley.christy11@yahoo.com"
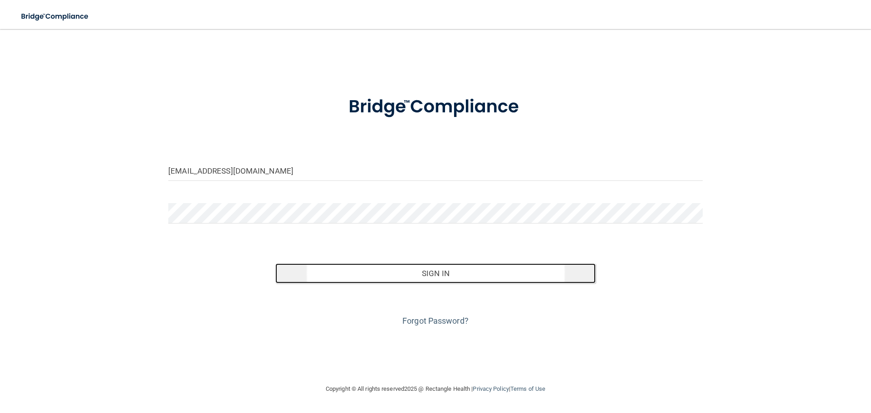
click at [460, 282] on button "Sign In" at bounding box center [435, 274] width 321 height 20
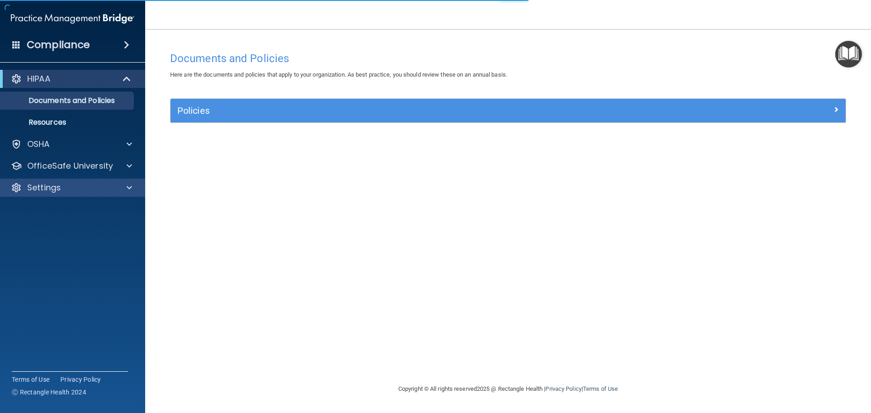
click at [86, 195] on div "Settings" at bounding box center [73, 188] width 146 height 18
click at [54, 190] on p "Settings" at bounding box center [44, 187] width 34 height 11
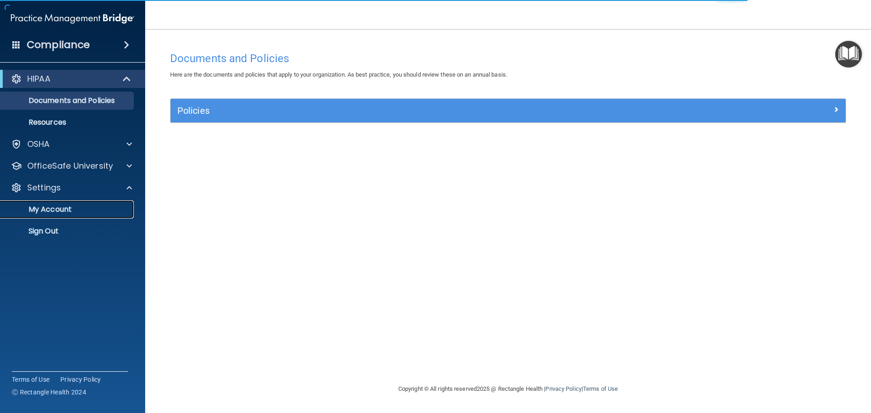
click at [54, 212] on p "My Account" at bounding box center [68, 209] width 124 height 9
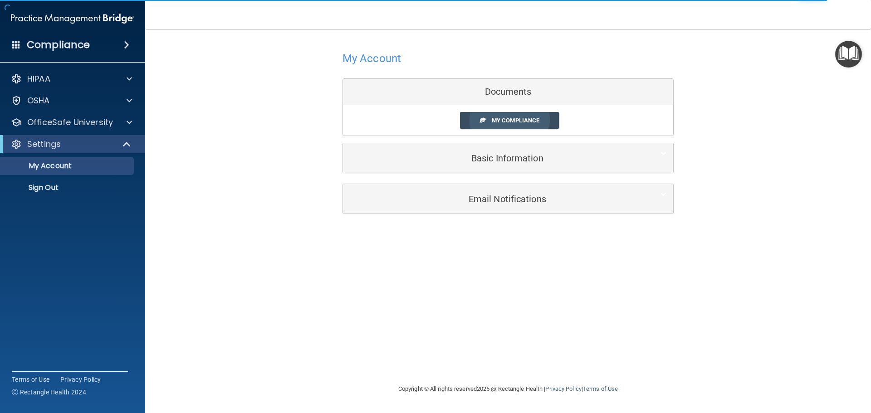
click at [488, 113] on link "My Compliance" at bounding box center [509, 120] width 99 height 17
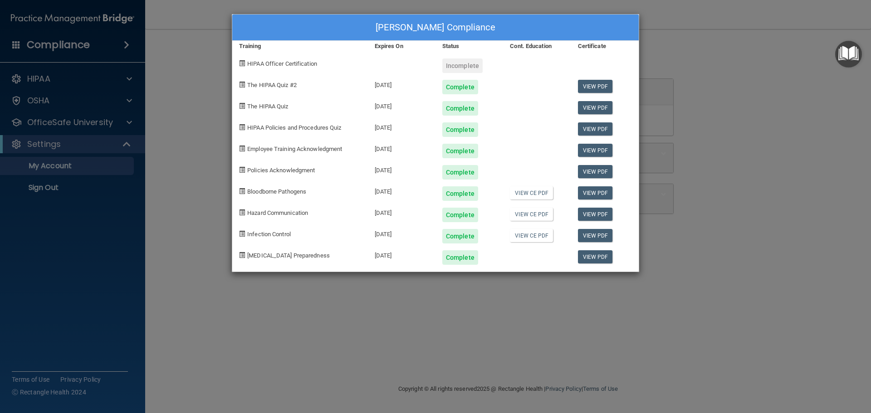
click at [204, 103] on div "Christina Alley's Compliance Training Expires On Status Cont. Education Certifi…" at bounding box center [435, 206] width 871 height 413
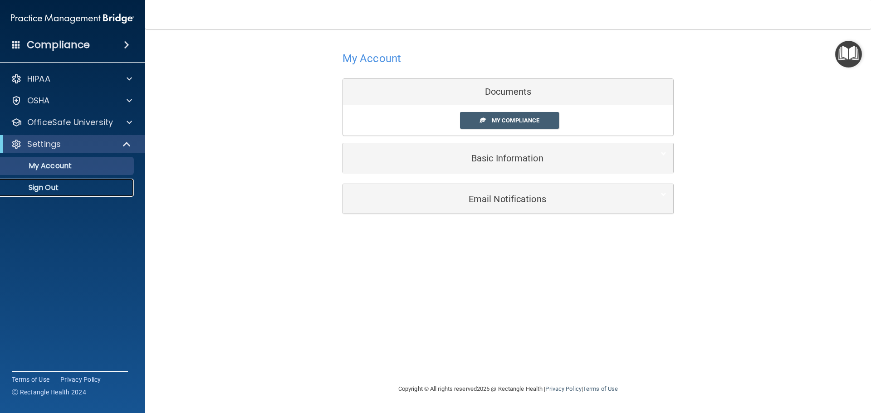
click at [52, 192] on p "Sign Out" at bounding box center [68, 187] width 124 height 9
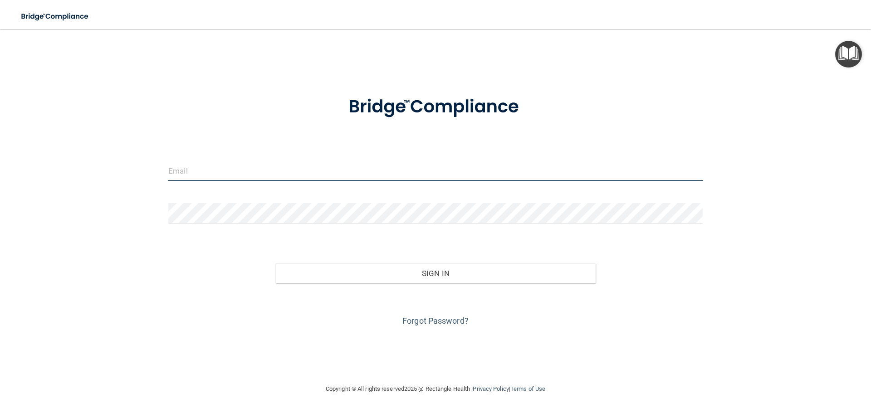
type input "alley.christy11@yahoo.com"
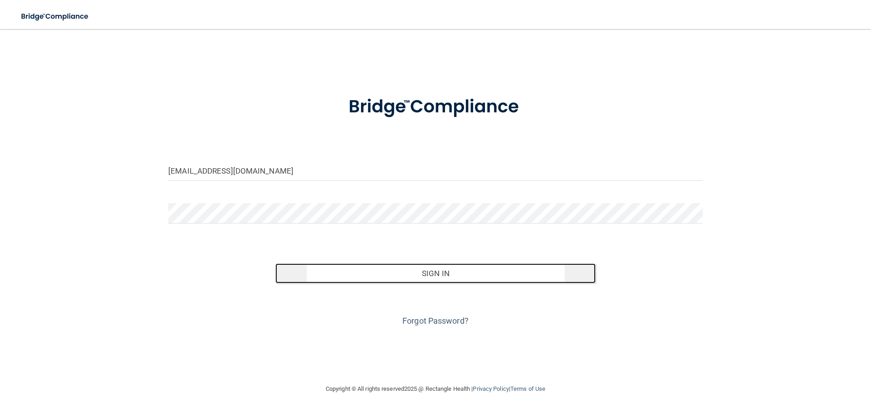
click at [397, 268] on button "Sign In" at bounding box center [435, 274] width 321 height 20
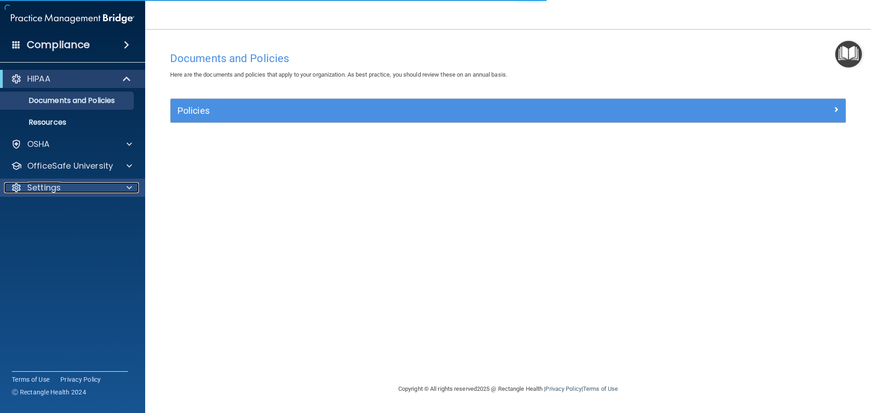
click at [46, 190] on p "Settings" at bounding box center [44, 187] width 34 height 11
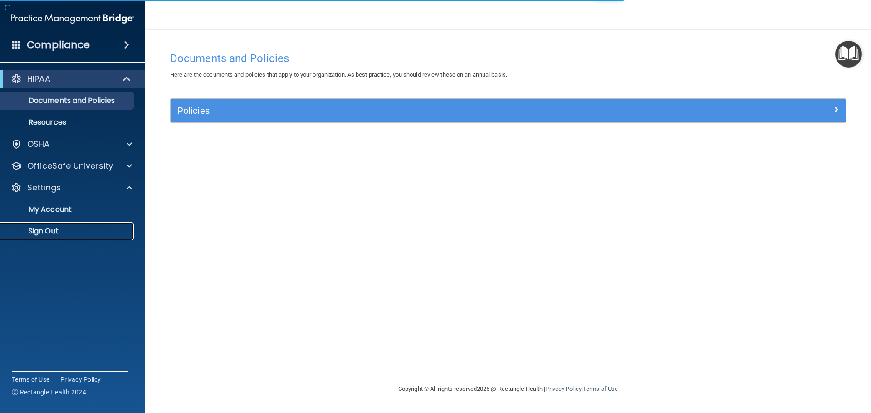
click at [54, 236] on link "Sign Out" at bounding box center [62, 231] width 143 height 18
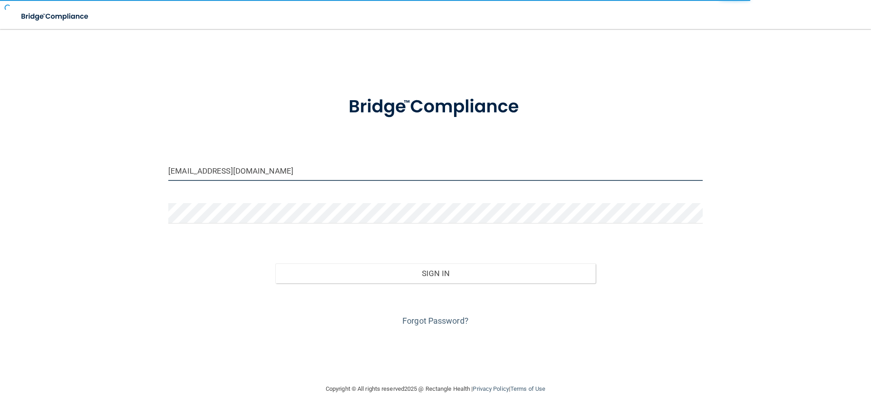
click at [402, 174] on input "alley.christy11@yahoo.com" at bounding box center [435, 171] width 534 height 20
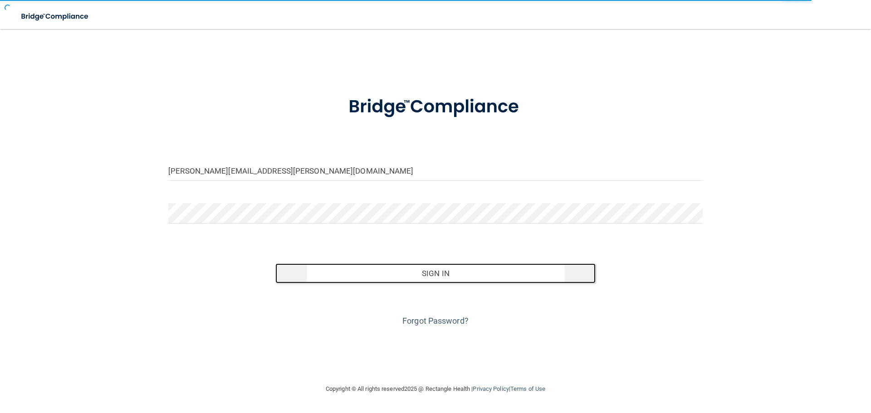
click at [416, 268] on button "Sign In" at bounding box center [435, 274] width 321 height 20
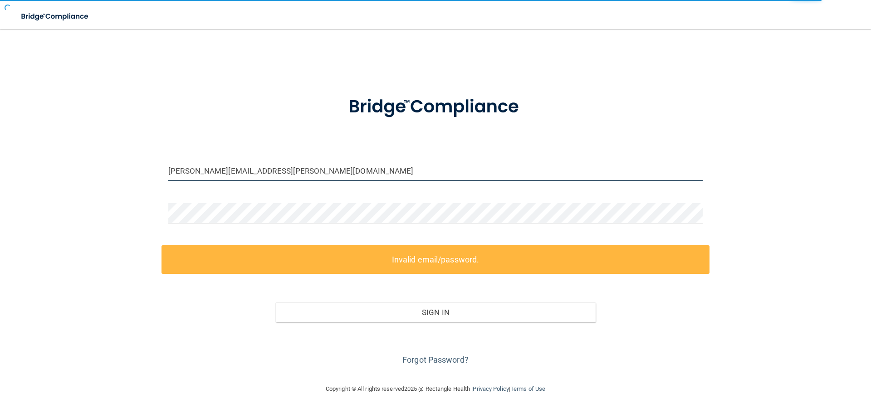
click at [333, 168] on input "kathryn.nguyen@outlook.com" at bounding box center [435, 171] width 534 height 20
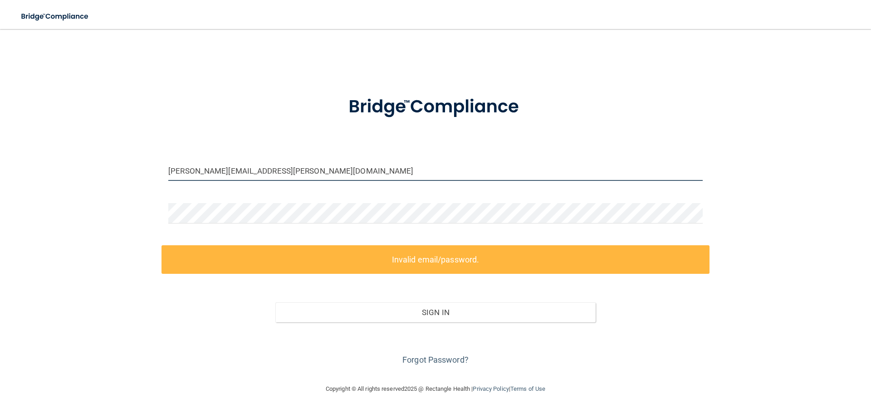
type input "[EMAIL_ADDRESS][DOMAIN_NAME]"
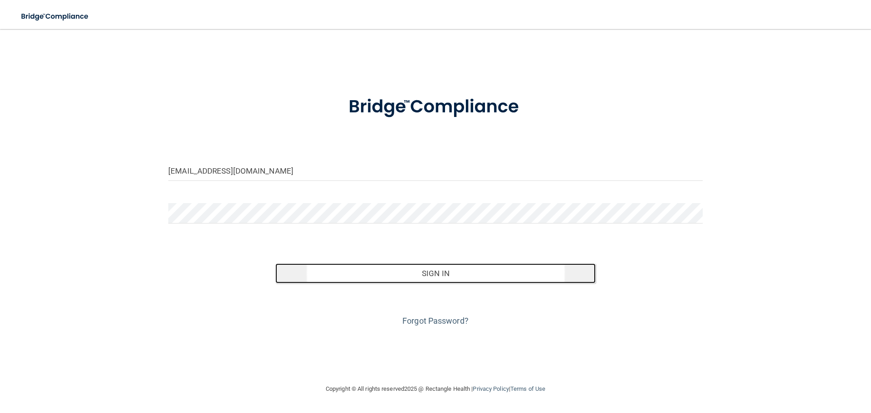
click at [409, 281] on button "Sign In" at bounding box center [435, 274] width 321 height 20
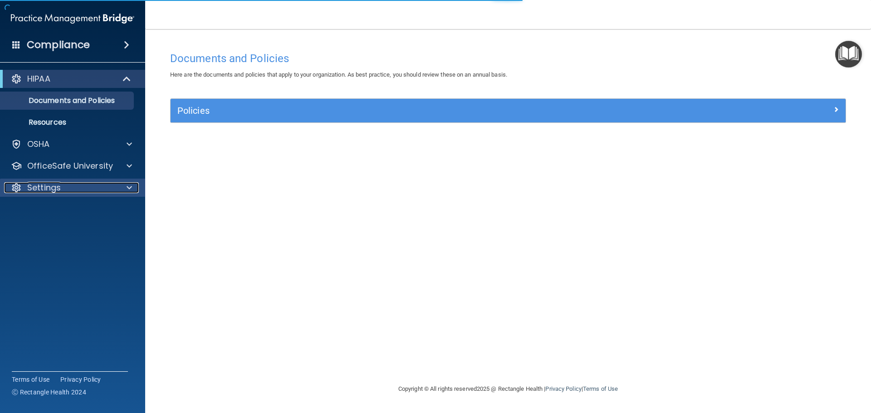
click at [59, 187] on p "Settings" at bounding box center [44, 187] width 34 height 11
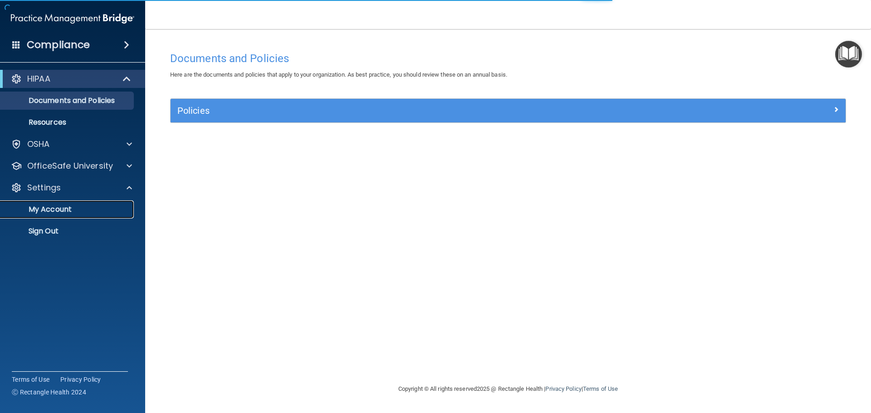
click at [61, 206] on p "My Account" at bounding box center [68, 209] width 124 height 9
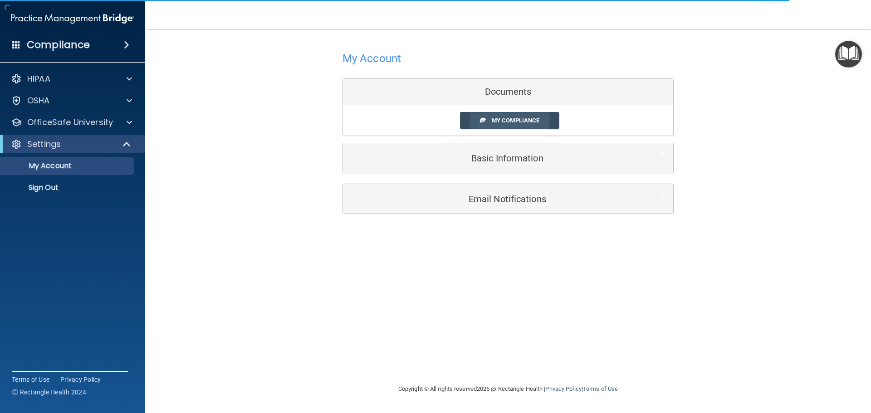
click at [484, 117] on span at bounding box center [483, 120] width 6 height 6
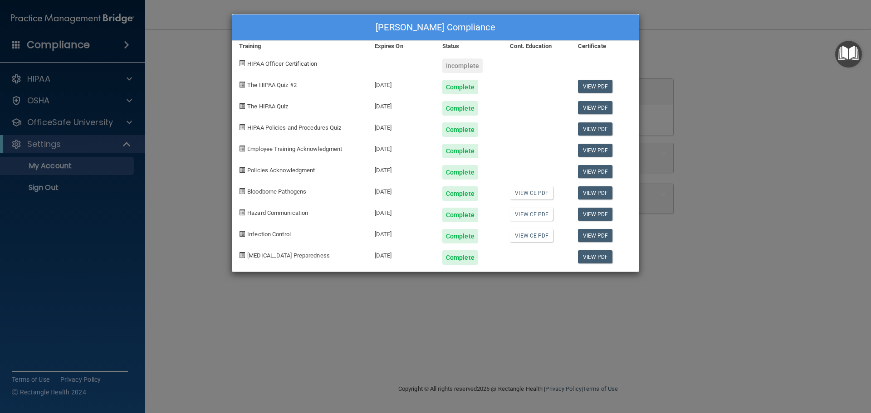
click at [246, 67] on div "HIPAA Officer Certification" at bounding box center [300, 62] width 136 height 21
click at [46, 187] on div "Yesenia Ruiz's Compliance Training Expires On Status Cont. Education Certificat…" at bounding box center [435, 206] width 871 height 413
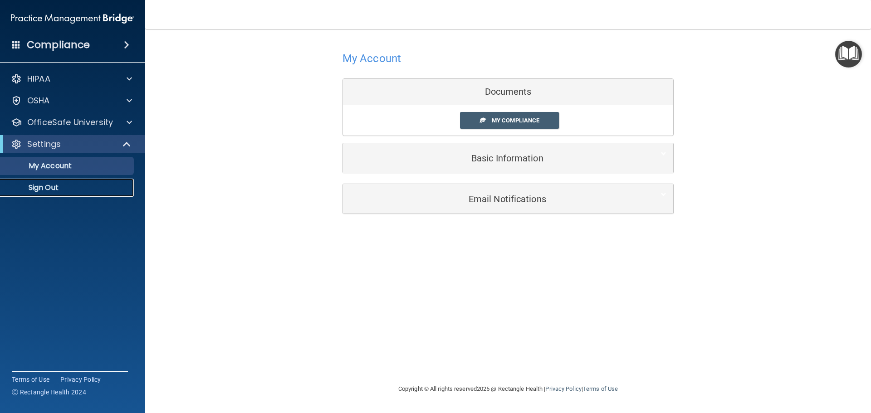
click at [66, 185] on p "Sign Out" at bounding box center [68, 187] width 124 height 9
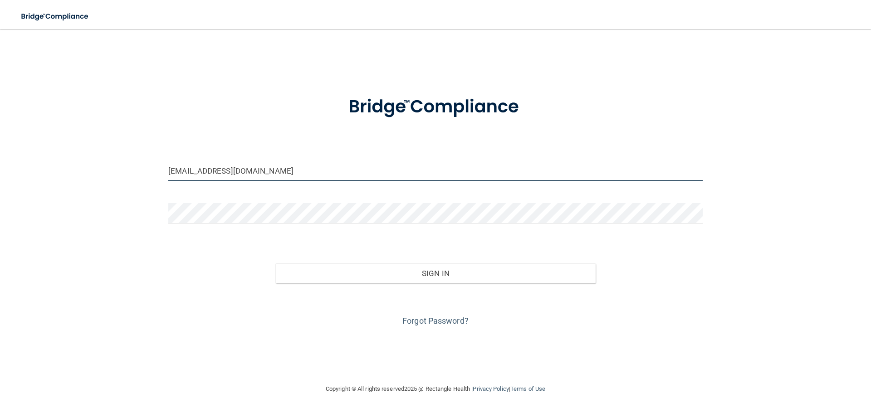
click at [361, 176] on input "[EMAIL_ADDRESS][DOMAIN_NAME]" at bounding box center [435, 171] width 534 height 20
type input "kelly.rynchek.dds@gmail.com"
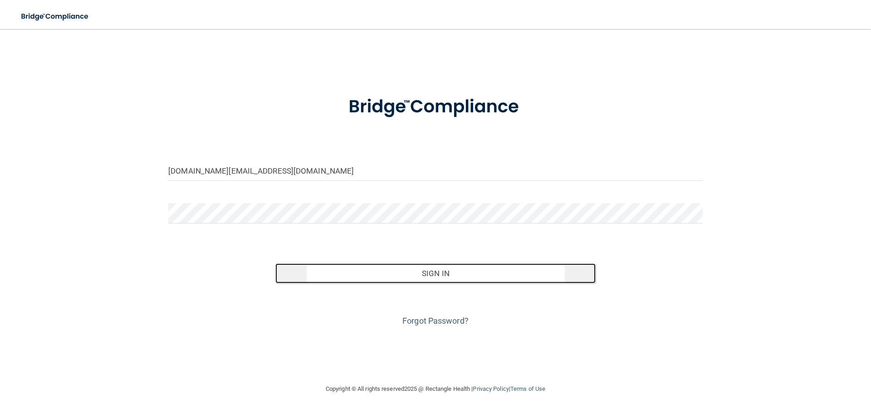
click at [392, 281] on button "Sign In" at bounding box center [435, 274] width 321 height 20
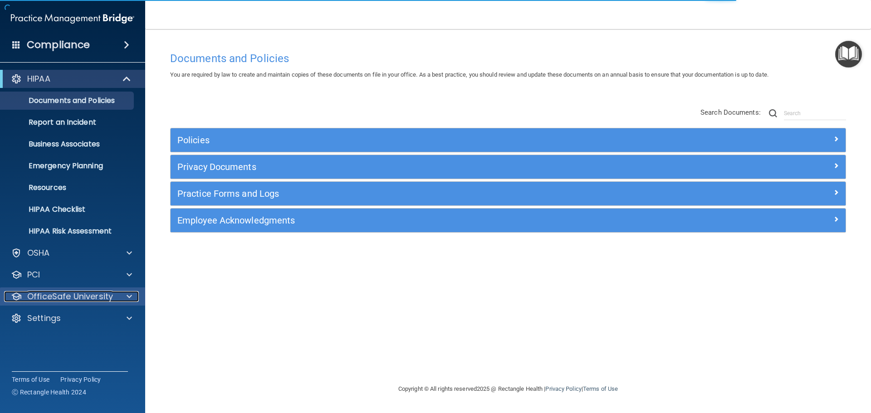
click at [127, 297] on span at bounding box center [129, 296] width 5 height 11
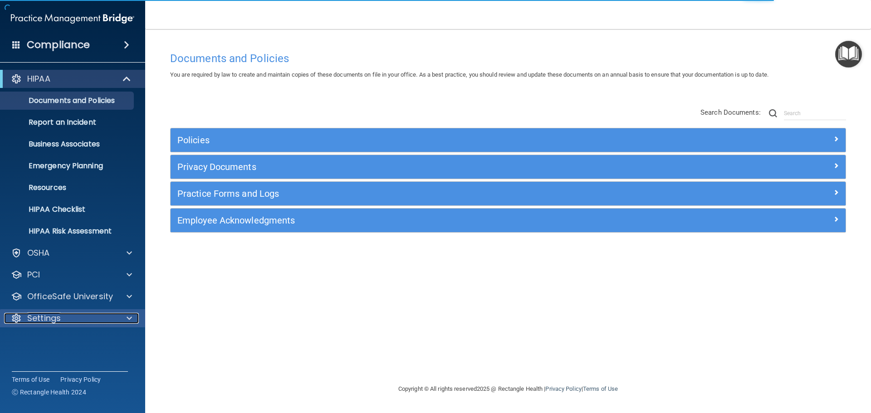
click at [125, 323] on div at bounding box center [128, 318] width 23 height 11
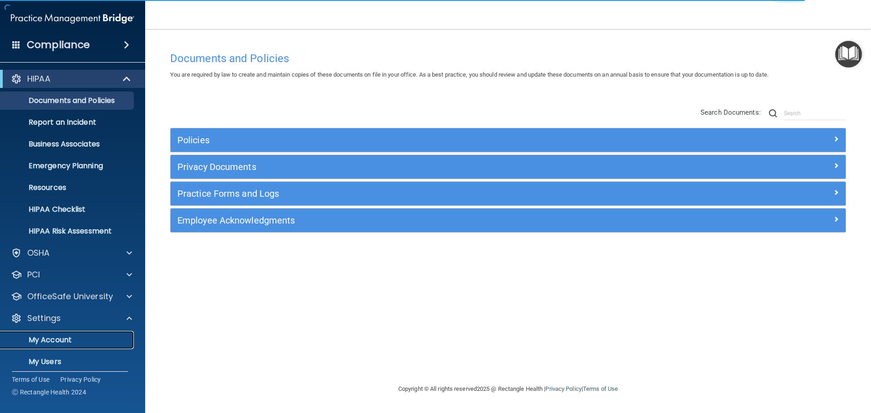
click at [70, 341] on p "My Account" at bounding box center [68, 340] width 124 height 9
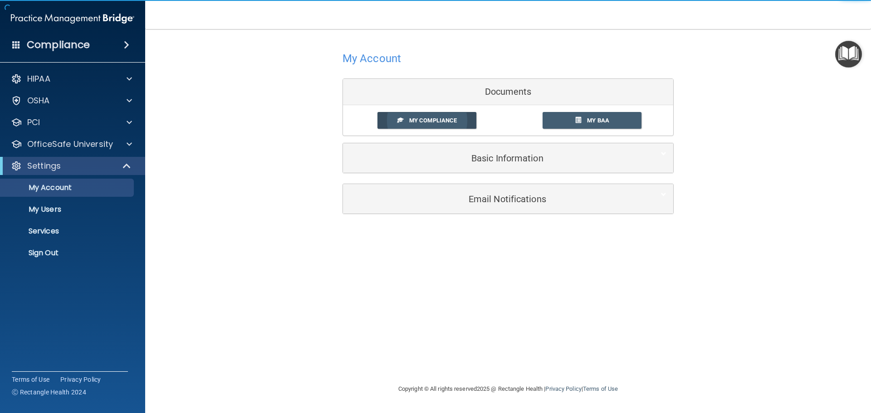
click at [443, 118] on span "My Compliance" at bounding box center [433, 120] width 48 height 7
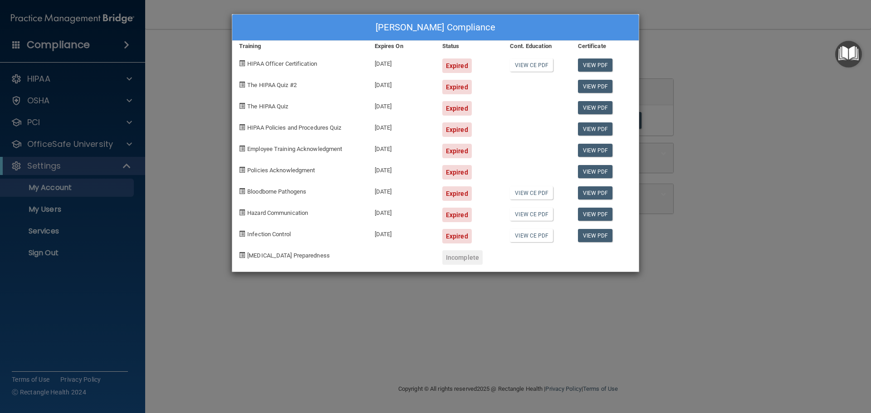
click at [782, 263] on div "Kelly Rynchek's Compliance Training Expires On Status Cont. Education Certifica…" at bounding box center [435, 206] width 871 height 413
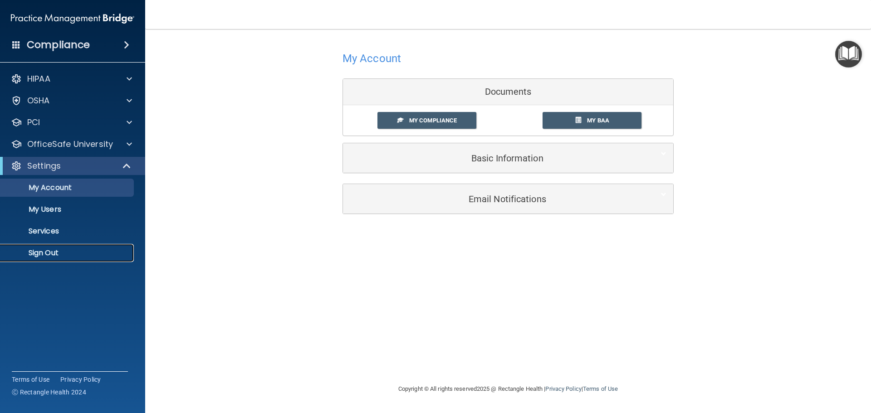
click at [40, 256] on p "Sign Out" at bounding box center [68, 253] width 124 height 9
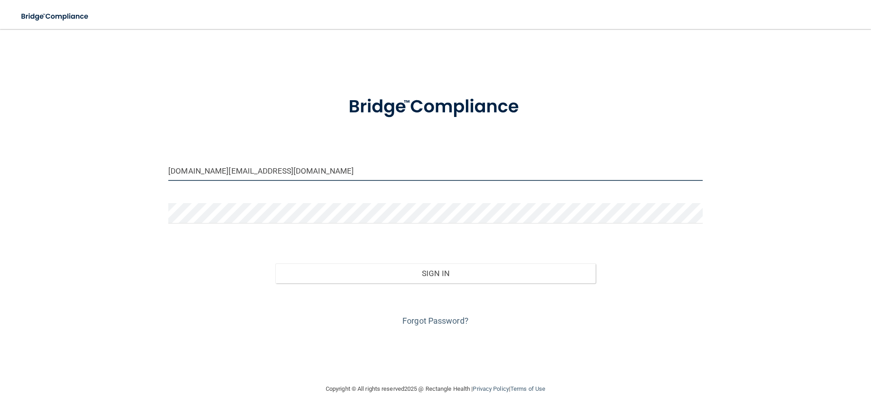
click at [451, 161] on input "kelly.rynchek.dds@gmail.com" at bounding box center [435, 171] width 534 height 20
type input "ahuelskamp78@aol.com"
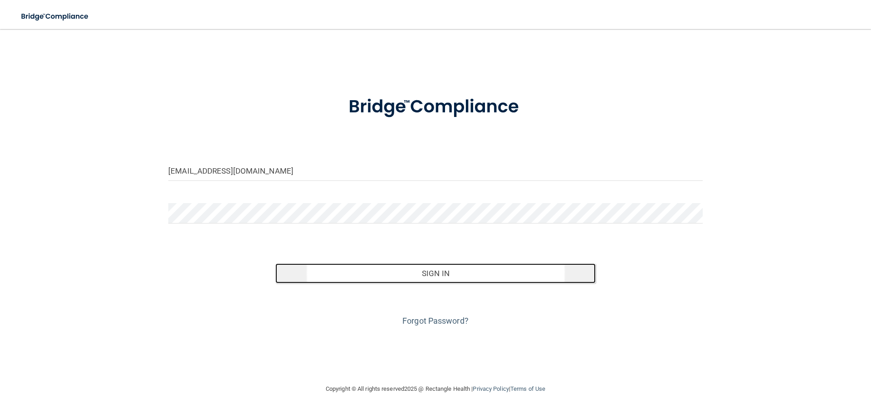
click at [447, 279] on button "Sign In" at bounding box center [435, 274] width 321 height 20
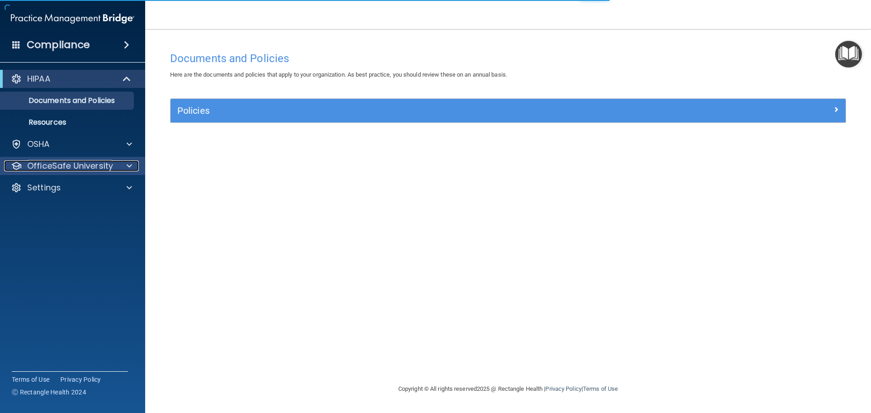
click at [122, 171] on div at bounding box center [128, 166] width 23 height 11
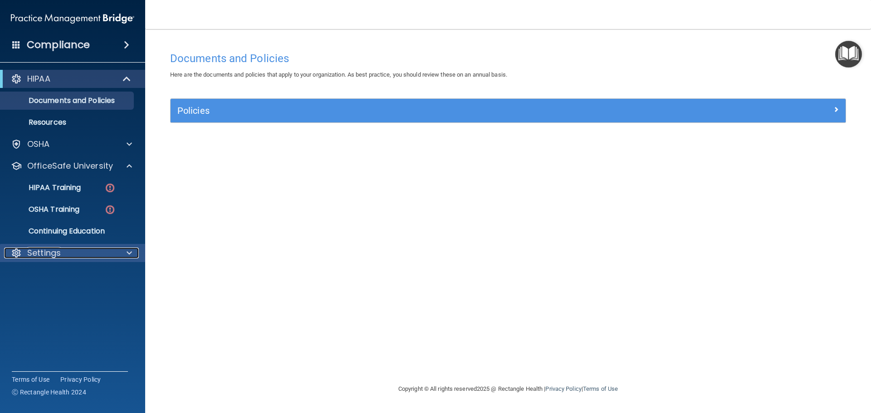
click at [79, 251] on div "Settings" at bounding box center [60, 253] width 112 height 11
click at [52, 293] on p "Sign Out" at bounding box center [68, 296] width 124 height 9
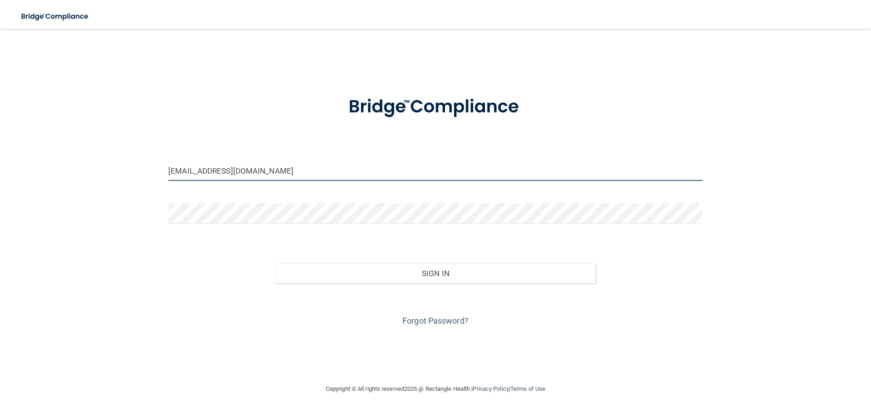
click at [323, 168] on input "ahuelskamp78@aol.com" at bounding box center [435, 171] width 534 height 20
type input "crystalpdc@gmail.com"
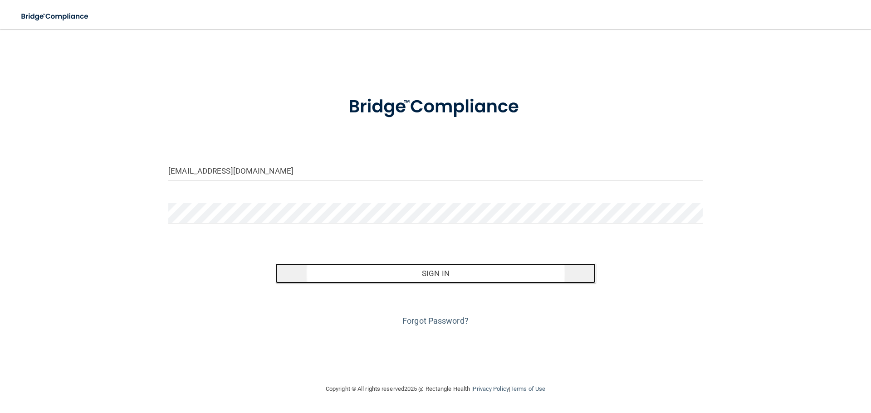
click at [387, 274] on button "Sign In" at bounding box center [435, 274] width 321 height 20
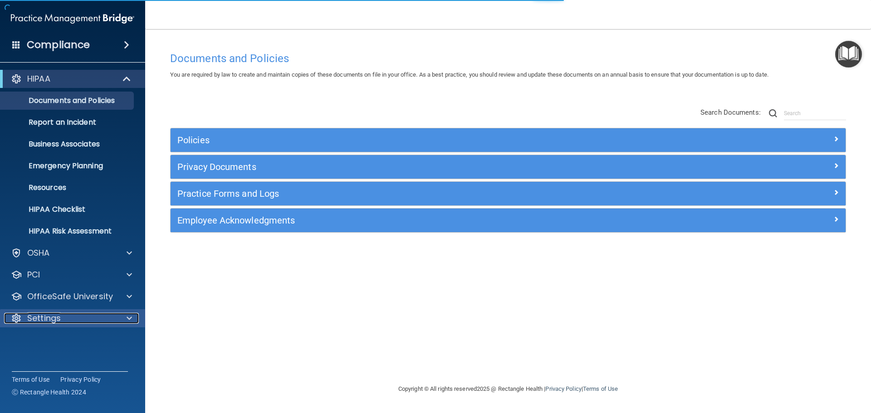
click at [88, 323] on div "Settings" at bounding box center [60, 318] width 112 height 11
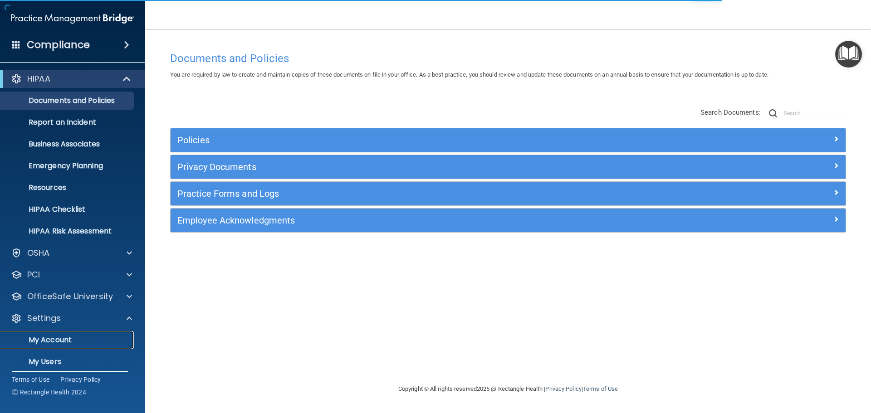
click at [64, 345] on p "My Account" at bounding box center [68, 340] width 124 height 9
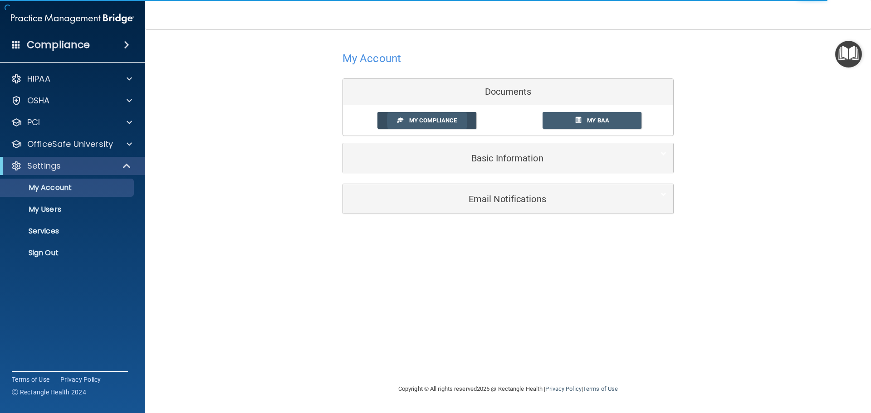
click at [424, 126] on link "My Compliance" at bounding box center [426, 120] width 99 height 17
click at [434, 116] on link "My Compliance" at bounding box center [426, 120] width 99 height 17
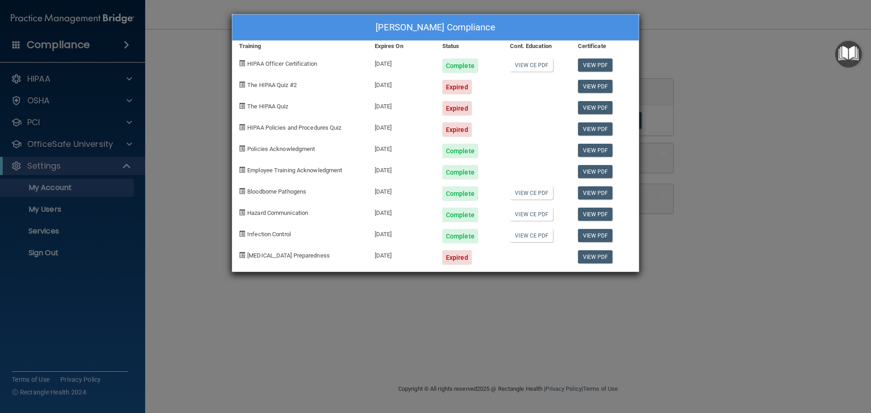
click at [191, 89] on div "Crystal Hauff's Compliance Training Expires On Status Cont. Education Certifica…" at bounding box center [435, 206] width 871 height 413
click at [52, 254] on div "Crystal Hauff's Compliance Training Expires On Status Cont. Education Certifica…" at bounding box center [435, 206] width 871 height 413
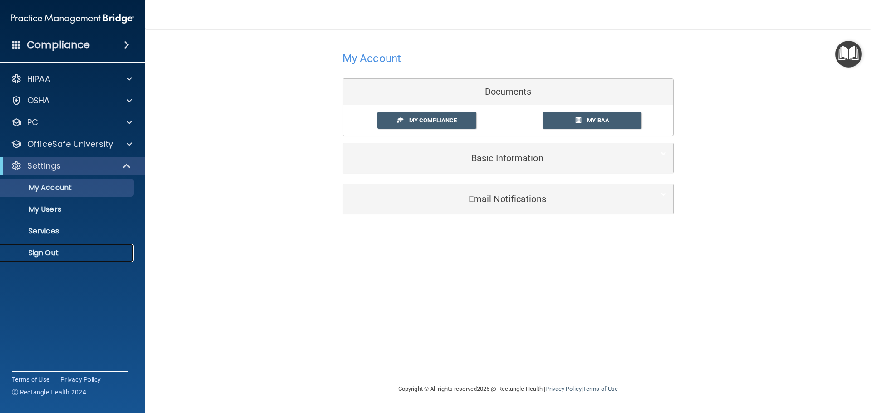
click at [50, 253] on p "Sign Out" at bounding box center [68, 253] width 124 height 9
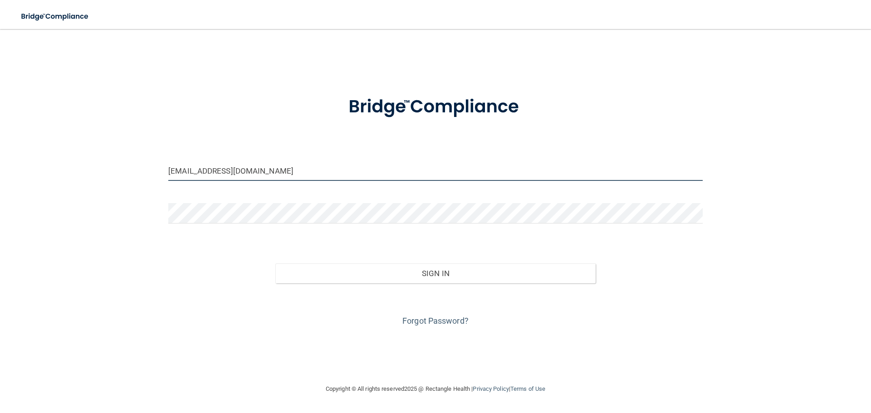
click at [265, 173] on input "crystalpdc@gmail.com" at bounding box center [435, 171] width 534 height 20
type input "alley.christy11@yahoo.com"
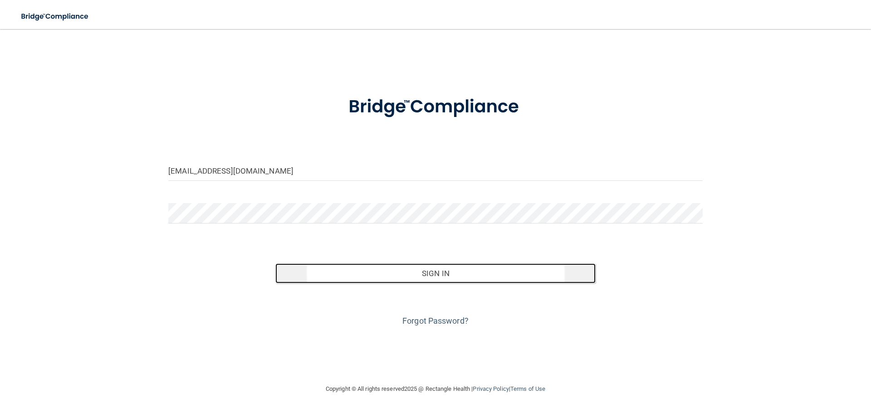
click at [453, 273] on button "Sign In" at bounding box center [435, 274] width 321 height 20
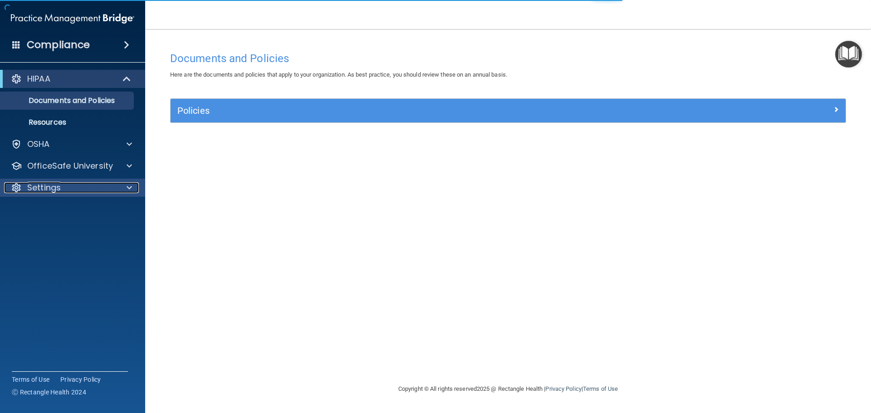
click at [85, 186] on div "Settings" at bounding box center [60, 187] width 112 height 11
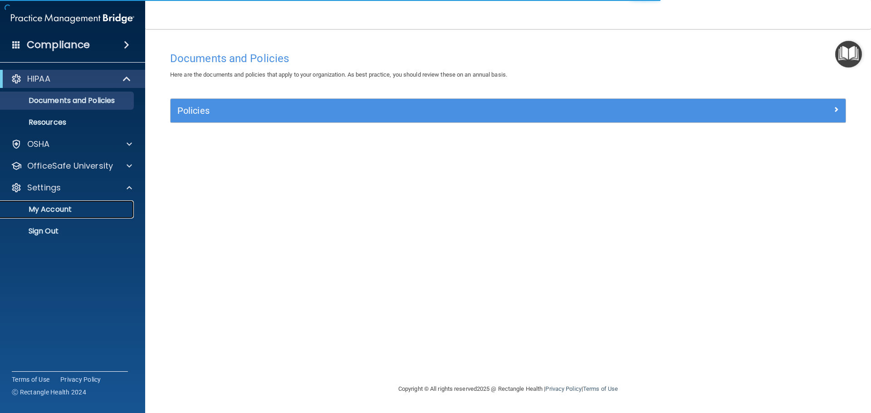
click at [66, 208] on p "My Account" at bounding box center [68, 209] width 124 height 9
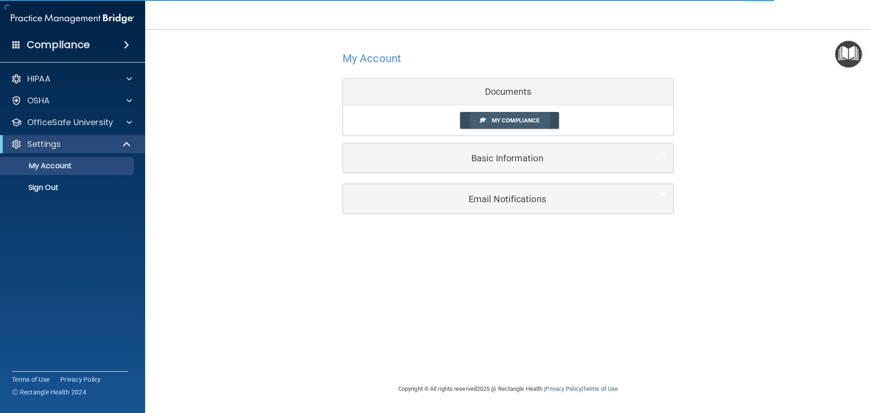
click at [479, 125] on link "My Compliance" at bounding box center [509, 120] width 99 height 17
click at [502, 119] on span "My Compliance" at bounding box center [516, 120] width 48 height 7
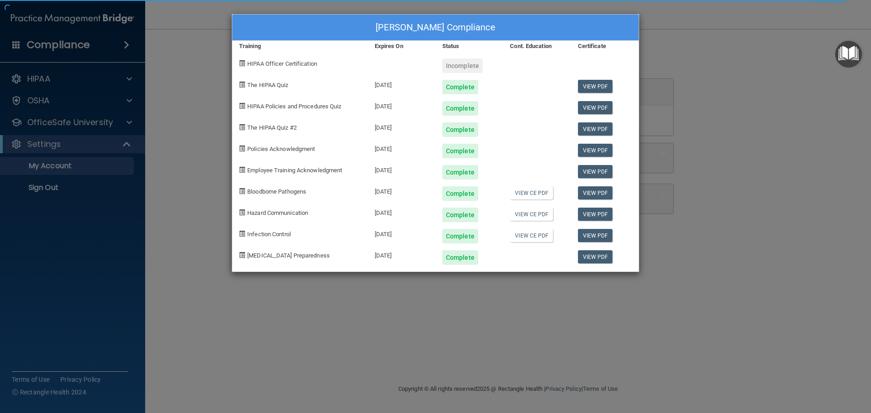
click at [165, 173] on div "Christina Alley's Compliance Training Expires On Status Cont. Education Certifi…" at bounding box center [435, 206] width 871 height 413
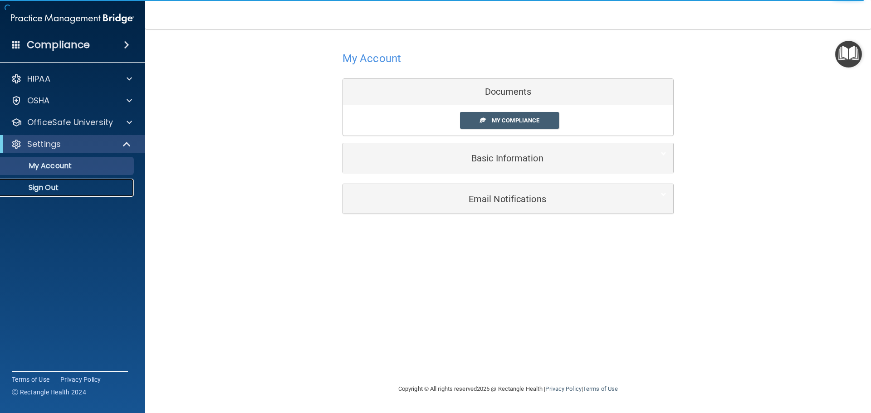
click at [64, 186] on p "Sign Out" at bounding box center [68, 187] width 124 height 9
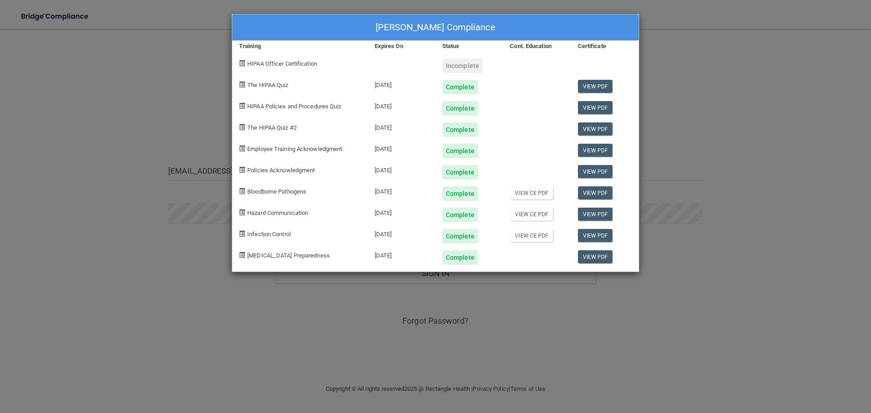
click at [598, 297] on div "Christina Alley's Compliance Training Expires On Status Cont. Education Certifi…" at bounding box center [435, 206] width 871 height 413
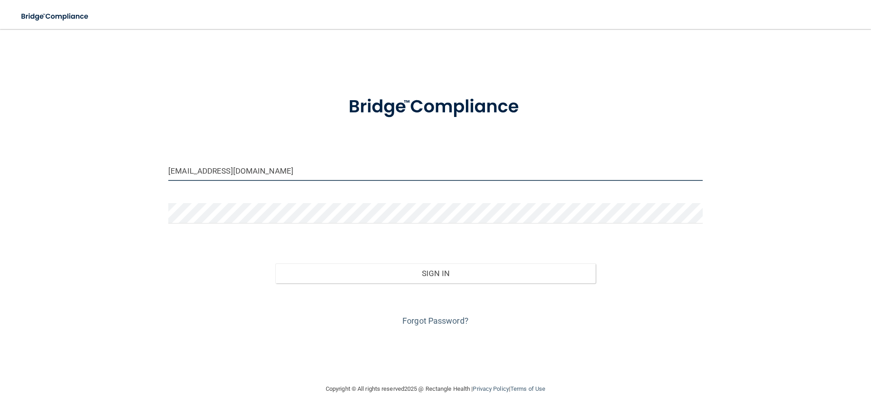
click at [340, 176] on input "alley.christy11@yahoo.com" at bounding box center [435, 171] width 534 height 20
type input "[EMAIL_ADDRESS][DOMAIN_NAME]"
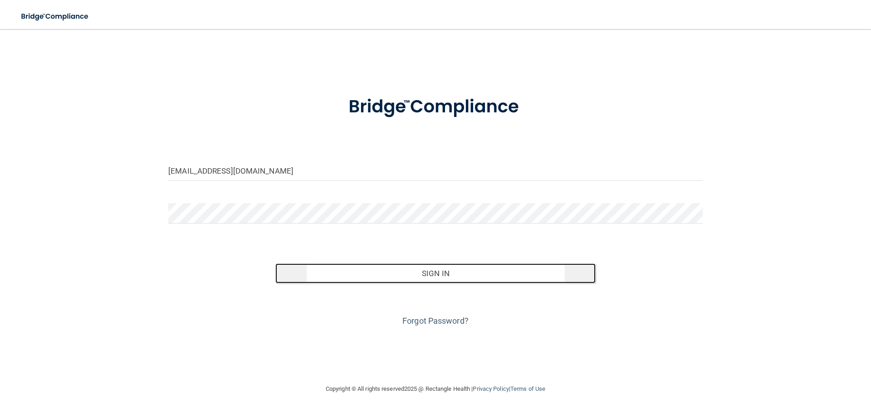
click at [428, 281] on button "Sign In" at bounding box center [435, 274] width 321 height 20
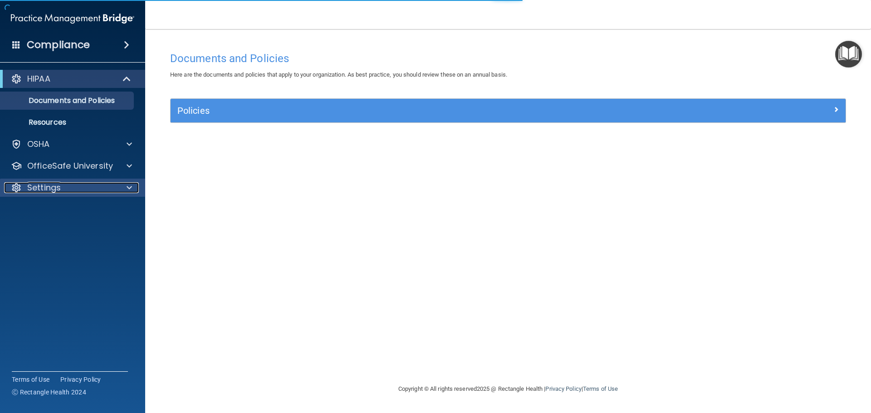
click at [92, 192] on div "Settings" at bounding box center [60, 187] width 112 height 11
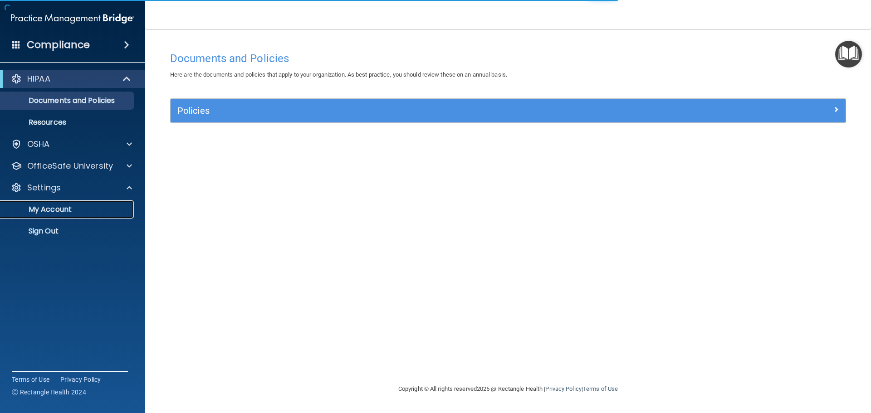
click at [60, 208] on p "My Account" at bounding box center [68, 209] width 124 height 9
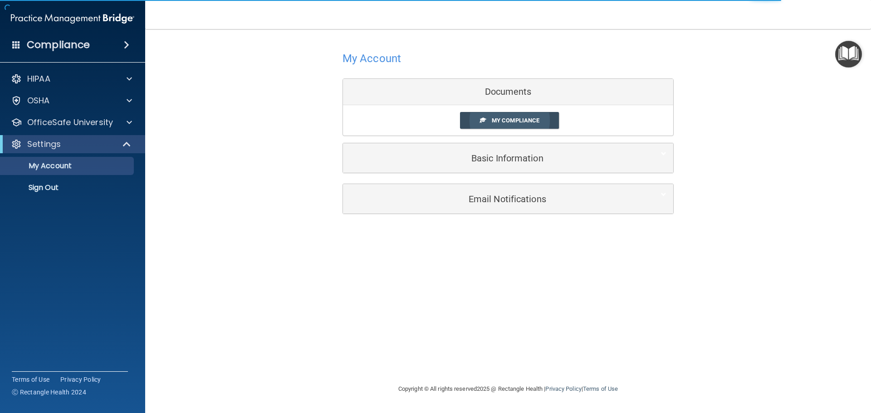
click at [494, 122] on span "My Compliance" at bounding box center [516, 120] width 48 height 7
click at [495, 122] on span "My Compliance" at bounding box center [516, 120] width 48 height 7
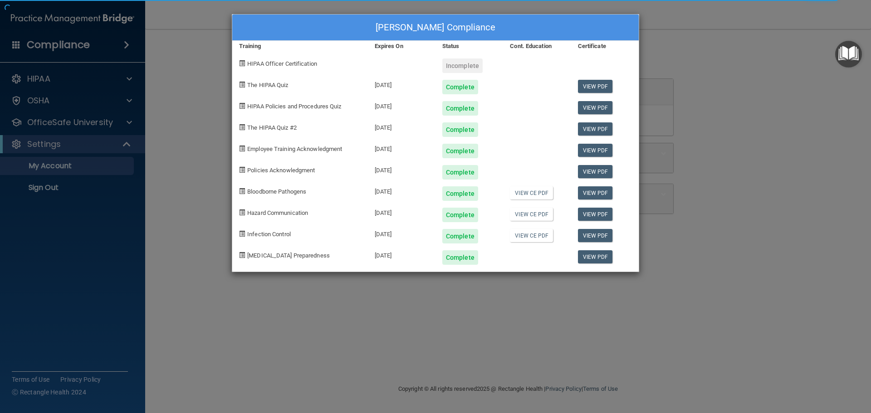
click at [495, 122] on div "Yesenia Ruiz's Compliance Training Expires On Status Cont. Education Certificat…" at bounding box center [435, 143] width 407 height 258
click at [165, 135] on div "Yesenia Ruiz's Compliance Training Expires On Status Cont. Education Certificat…" at bounding box center [435, 206] width 871 height 413
drag, startPoint x: 187, startPoint y: 224, endPoint x: 188, endPoint y: 219, distance: 5.1
click at [186, 224] on div "Yesenia Ruiz's Compliance Training Expires On Status Cont. Education Certificat…" at bounding box center [435, 206] width 871 height 413
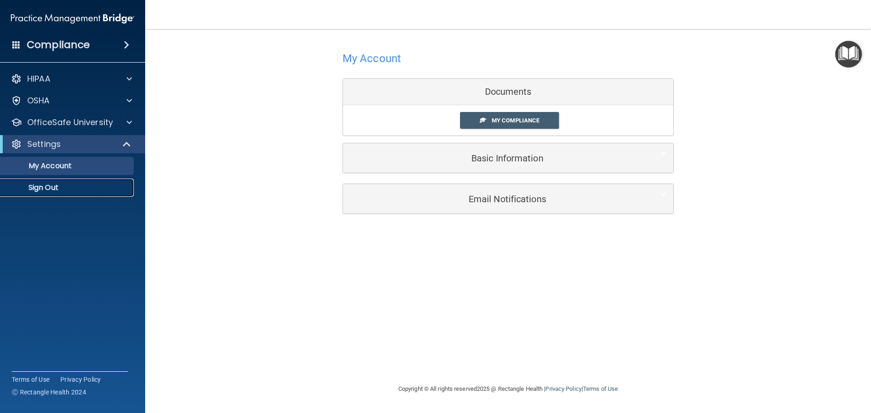
click at [58, 184] on p "Sign Out" at bounding box center [68, 187] width 124 height 9
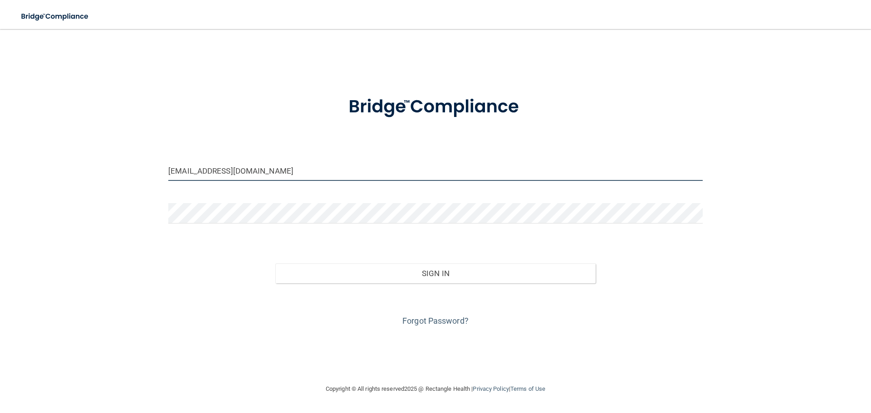
click at [346, 169] on input "[EMAIL_ADDRESS][DOMAIN_NAME]" at bounding box center [435, 171] width 534 height 20
drag, startPoint x: 675, startPoint y: 332, endPoint x: 683, endPoint y: 337, distance: 9.2
click at [674, 332] on div "yeseniaruiz09@yahoo.com Invalid email/password. You don't have permission to ac…" at bounding box center [435, 206] width 835 height 337
